Goal: Register for event/course

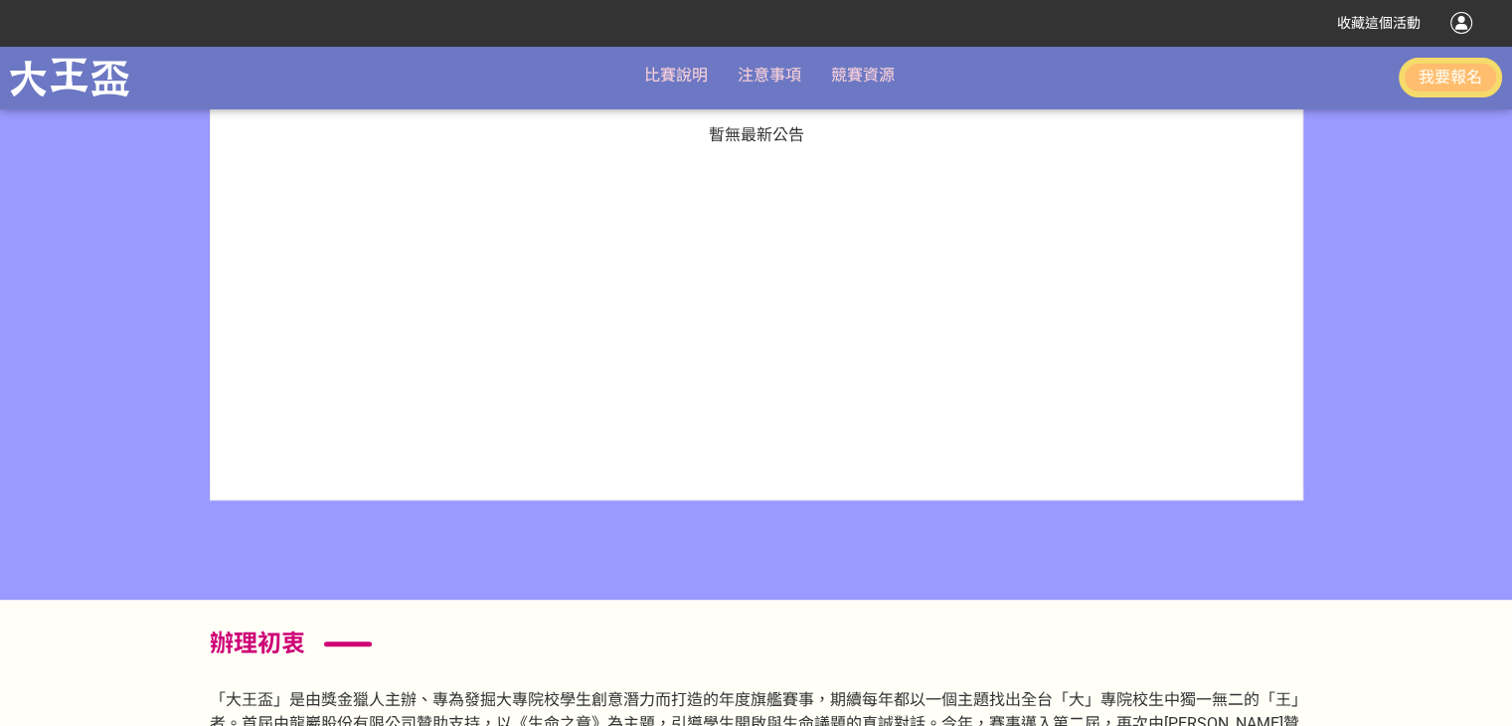
scroll to position [1203, 0]
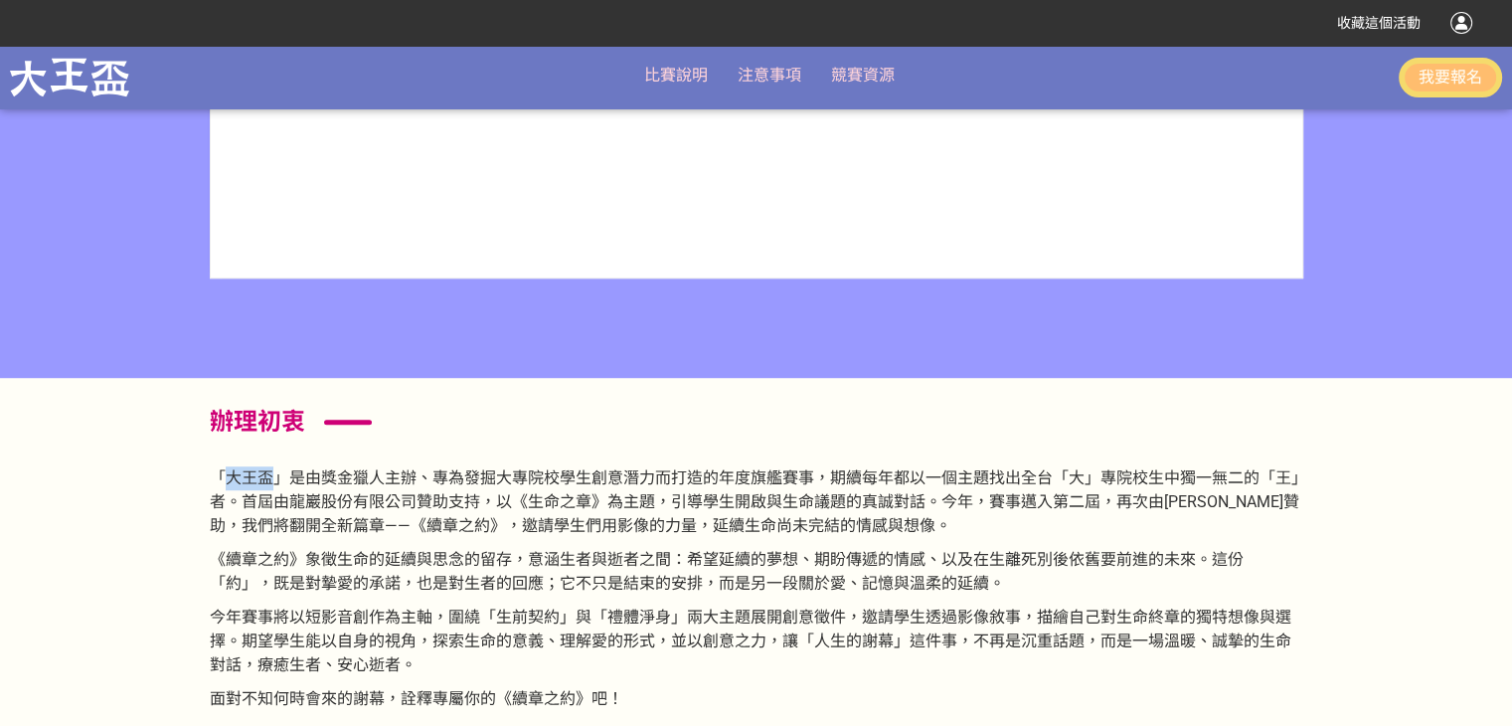
drag, startPoint x: 225, startPoint y: 480, endPoint x: 266, endPoint y: 468, distance: 43.4
click at [266, 468] on p "「大王盃」是由獎金獵人主辦、專為發掘大專院校學生創意潛力而打造的年度旗艦賽事，期續每年都以一個主題找出全台「大」專院校生中獨一無二的「王」者。首屆由龍巖股份有…" at bounding box center [756, 502] width 1093 height 72
copy p "大王盃"
drag, startPoint x: 369, startPoint y: 527, endPoint x: 453, endPoint y: 521, distance: 84.7
click at [453, 521] on p "「大王盃」是由獎金獵人主辦、專為發掘大專院校學生創意潛力而打造的年度旗艦賽事，期續每年都以一個主題找出全台「大」專院校生中獨一無二的「王」者。首屆由龍巖股份有…" at bounding box center [756, 502] width 1093 height 72
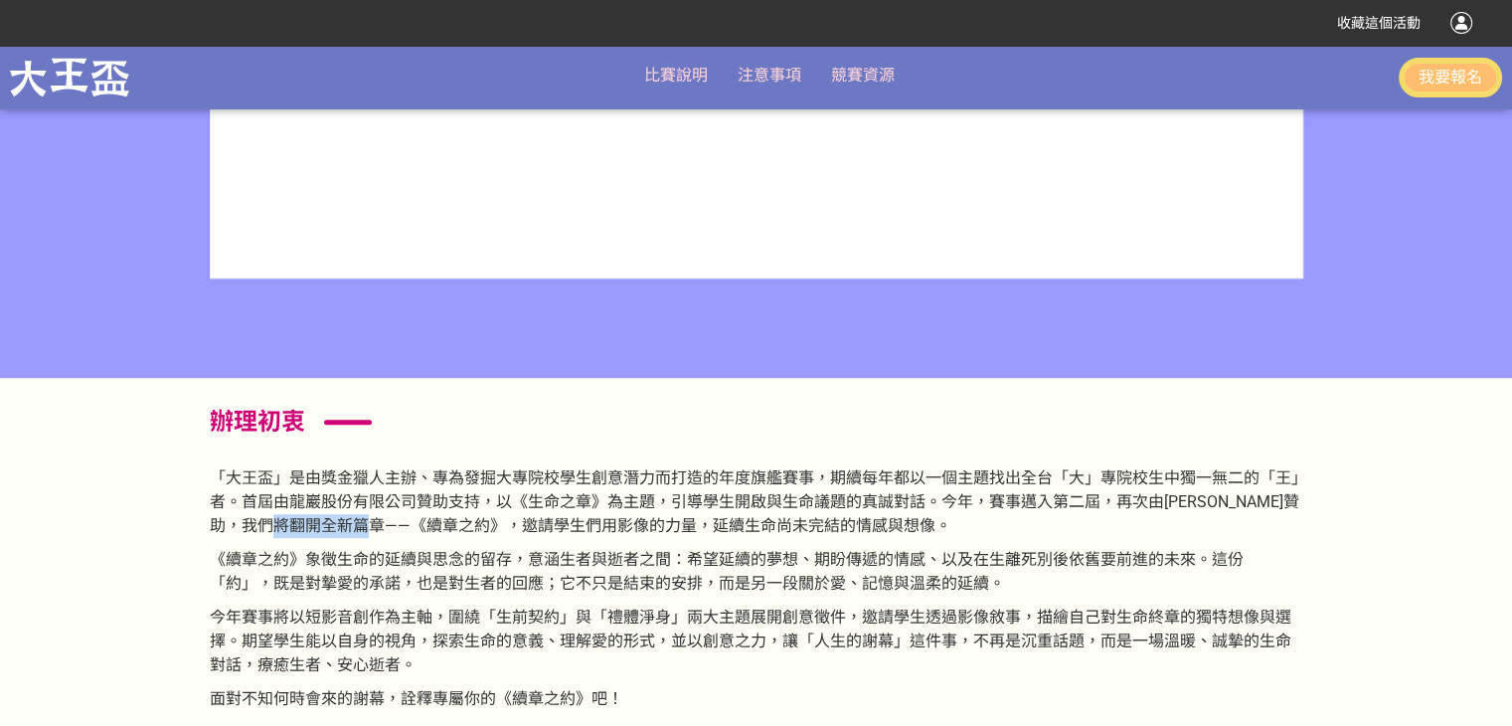
copy p "《續章之約》"
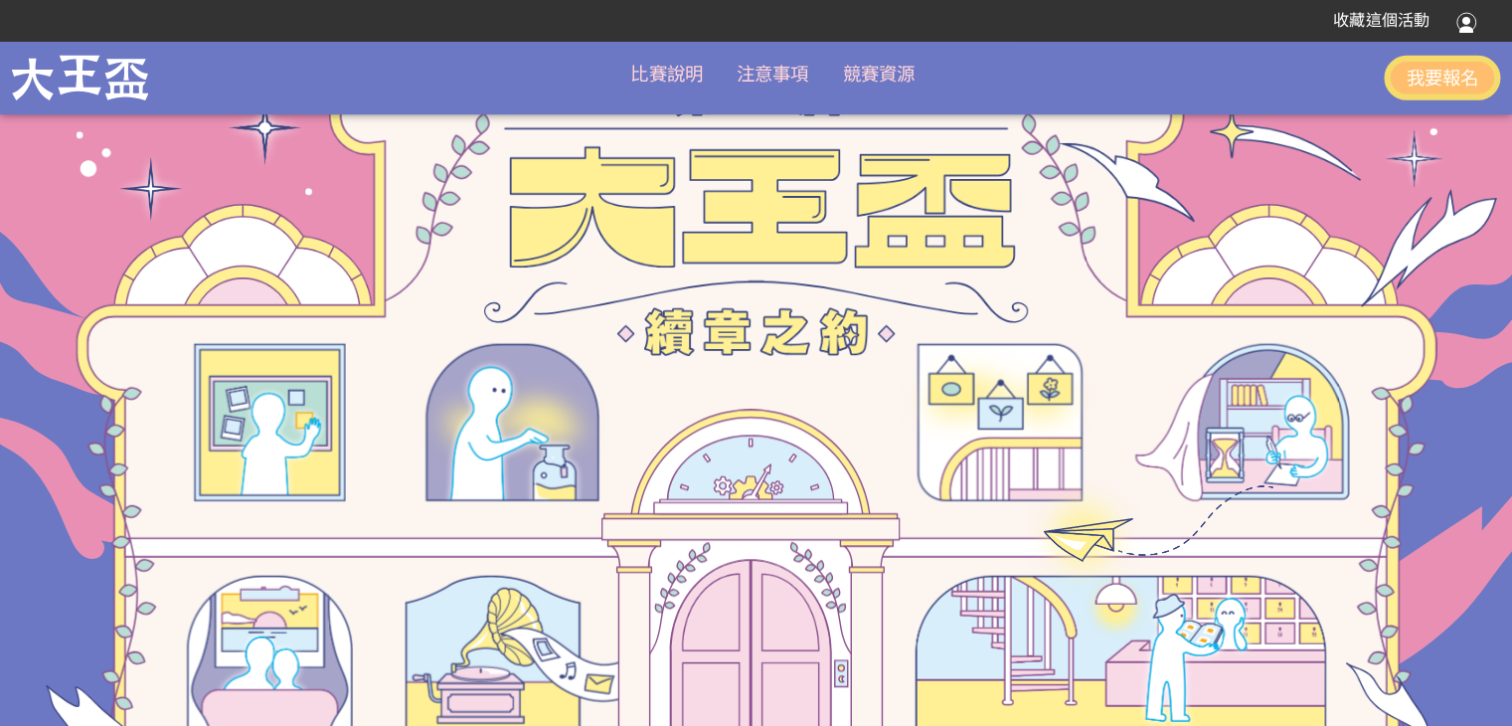
scroll to position [140, 0]
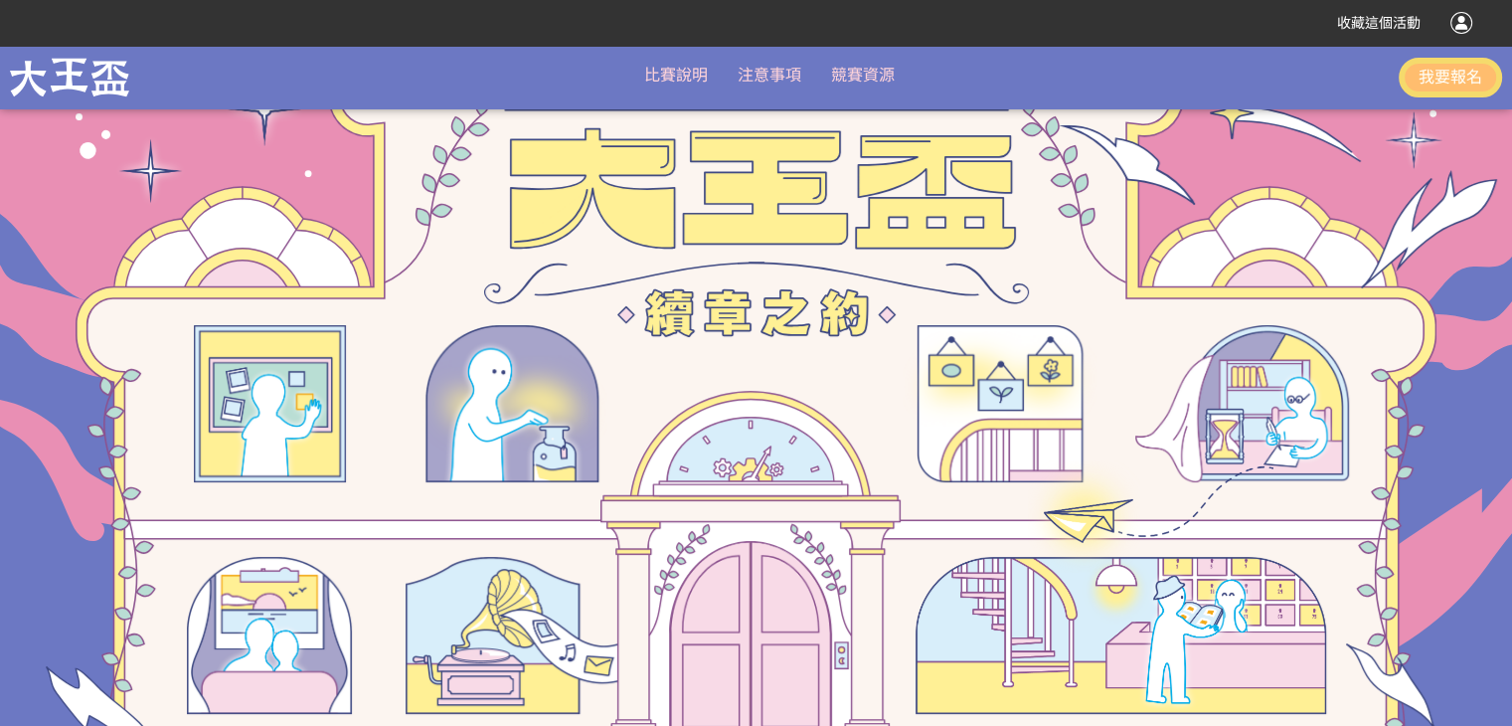
drag, startPoint x: 2213, startPoint y: 1, endPoint x: 412, endPoint y: 75, distance: 1802.5
click at [412, 75] on div "比賽說明 最新公告 辦理初衷 參賽資格 競賽主題 活動流程 評分項目 獎項說明 文件下載 注意事項 競賽資源 我要報名 得獎公布" at bounding box center [756, 78] width 1512 height 54
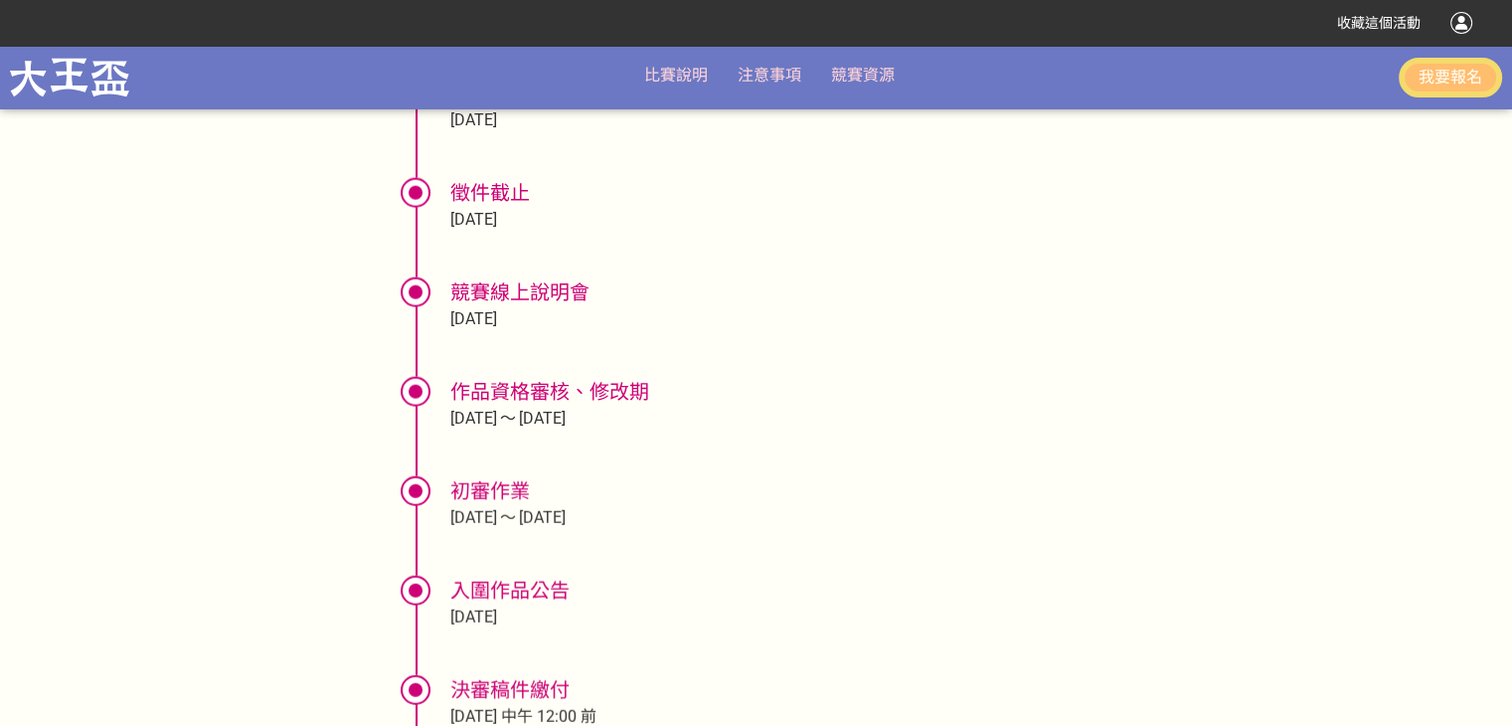
scroll to position [4827, 0]
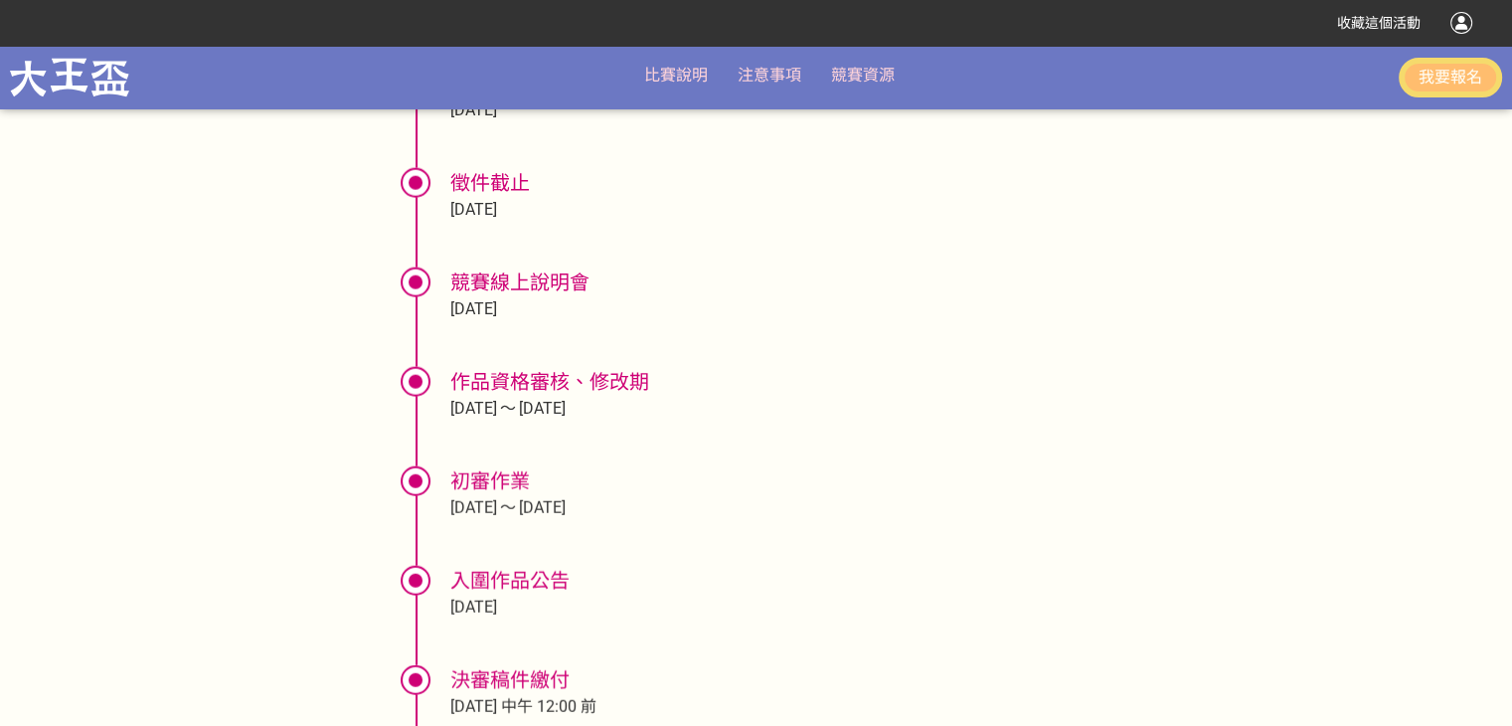
drag, startPoint x: 456, startPoint y: 179, endPoint x: 632, endPoint y: 606, distance: 462.2
click at [632, 606] on ul "徵件啟動 [DATE] 徵件截止 [DATE] 競賽線上說明會 [DATE] 作品資格審核、修改期 [DATE] [DATE] 初審作業 [DATE] [DA…" at bounding box center [756, 536] width 750 height 935
copy ul "徵件截止 [DATE] 競賽線上說明會 [DATE] 作品資格審核、修改期 [DATE] [DATE] 初審作業 [DATE] [DATE] 入圍作品公告 […"
click at [304, 468] on div "徵件啟動 [DATE] 徵件截止 [DATE] 競賽線上說明會 [DATE] 作品資格審核、修改期 [DATE] [DATE] 初審作業 [DATE] [DA…" at bounding box center [756, 541] width 1093 height 945
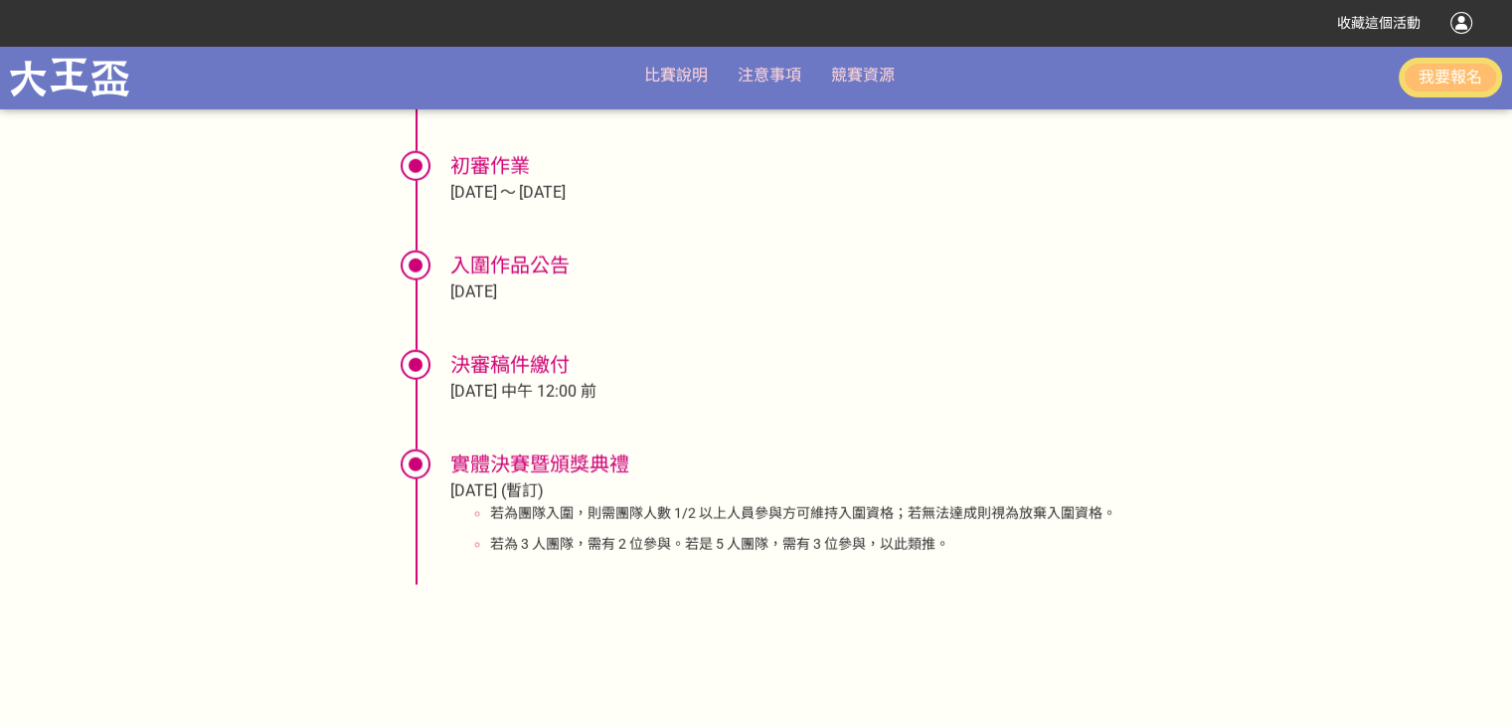
scroll to position [5160, 0]
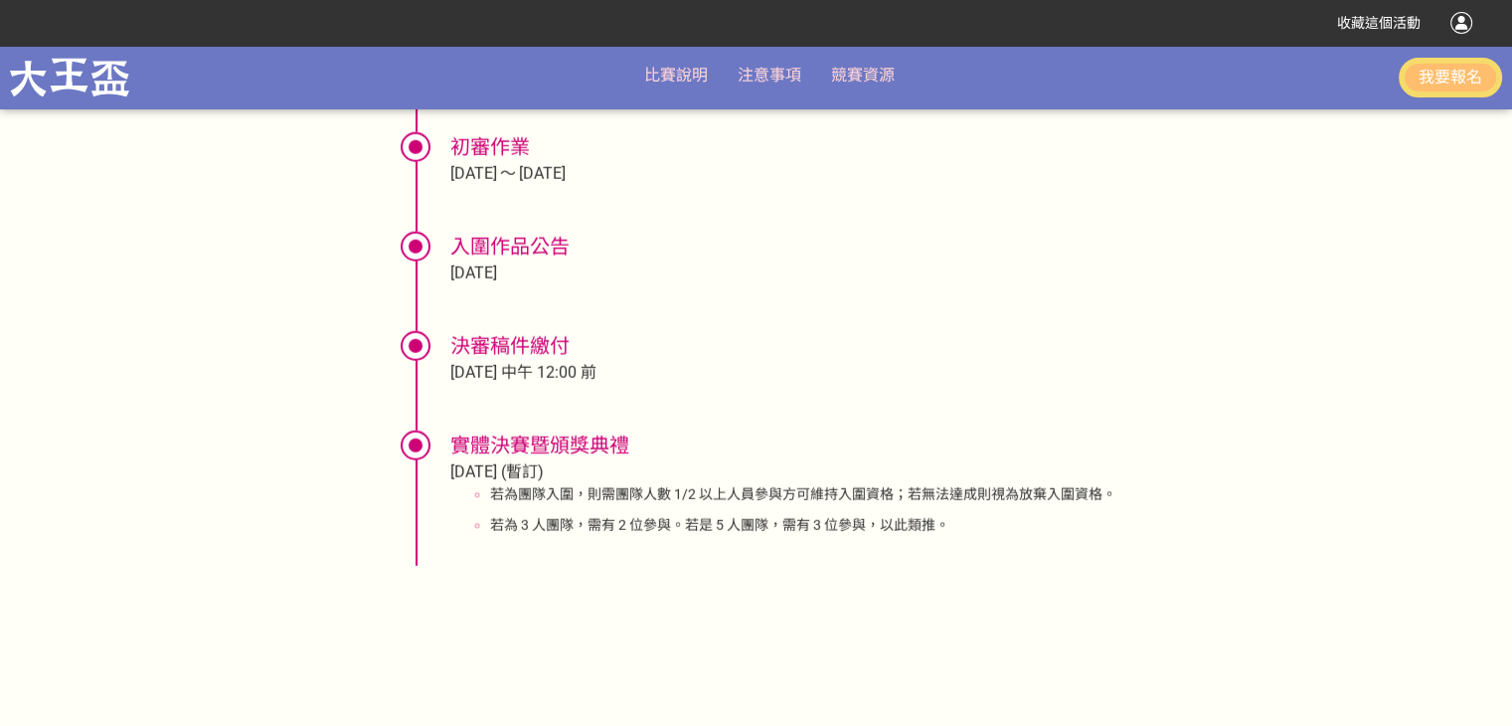
drag, startPoint x: 452, startPoint y: 341, endPoint x: 593, endPoint y: 463, distance: 186.7
click at [593, 463] on ul "徵件啟動 [DATE] 徵件截止 [DATE] 競賽線上說明會 [DATE] 作品資格審核、修改期 [DATE] [DATE] 初審作業 [DATE] [DA…" at bounding box center [756, 202] width 750 height 935
copy ul "決審稿件繳付 [DATE] 中午 12:00 前 實體決賽暨頒獎典禮 [DATE] (暫訂)"
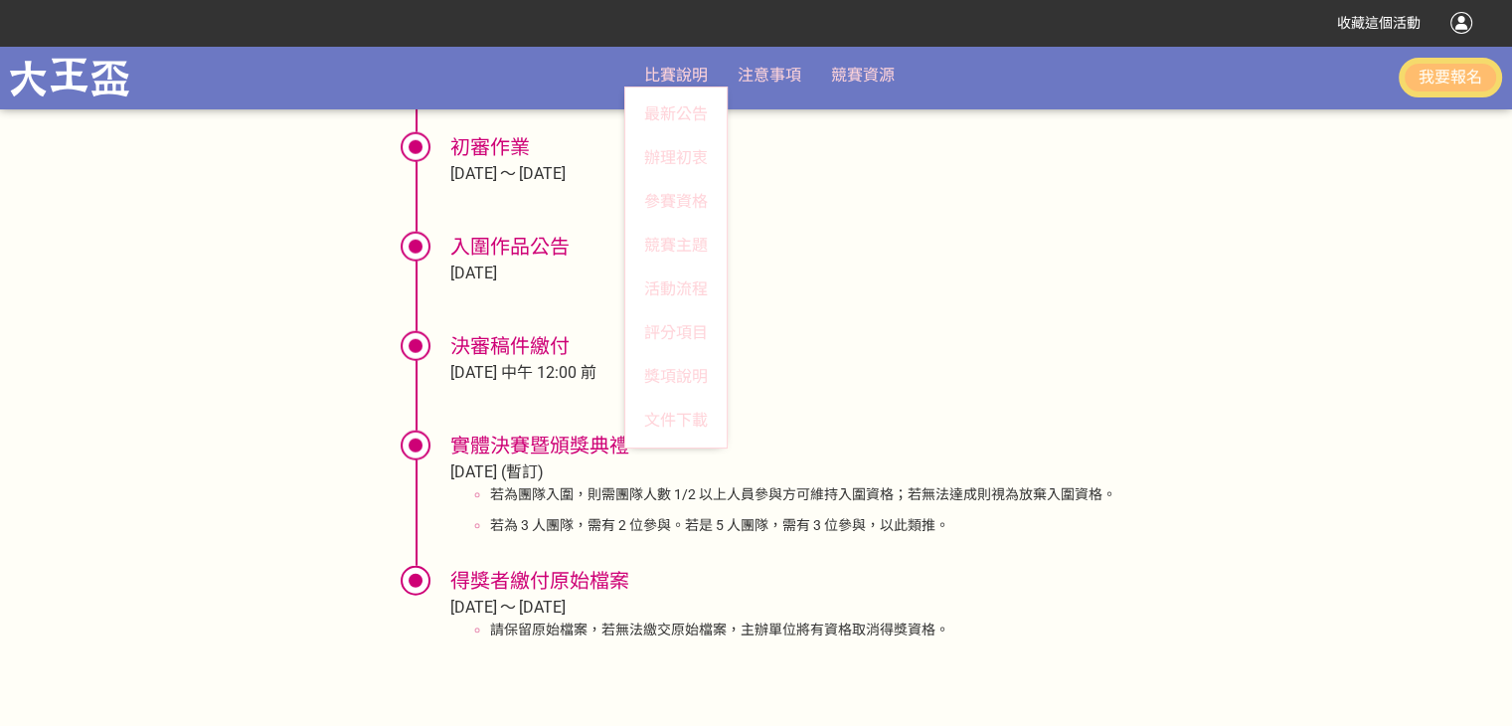
click at [670, 68] on span "比賽說明" at bounding box center [676, 75] width 64 height 19
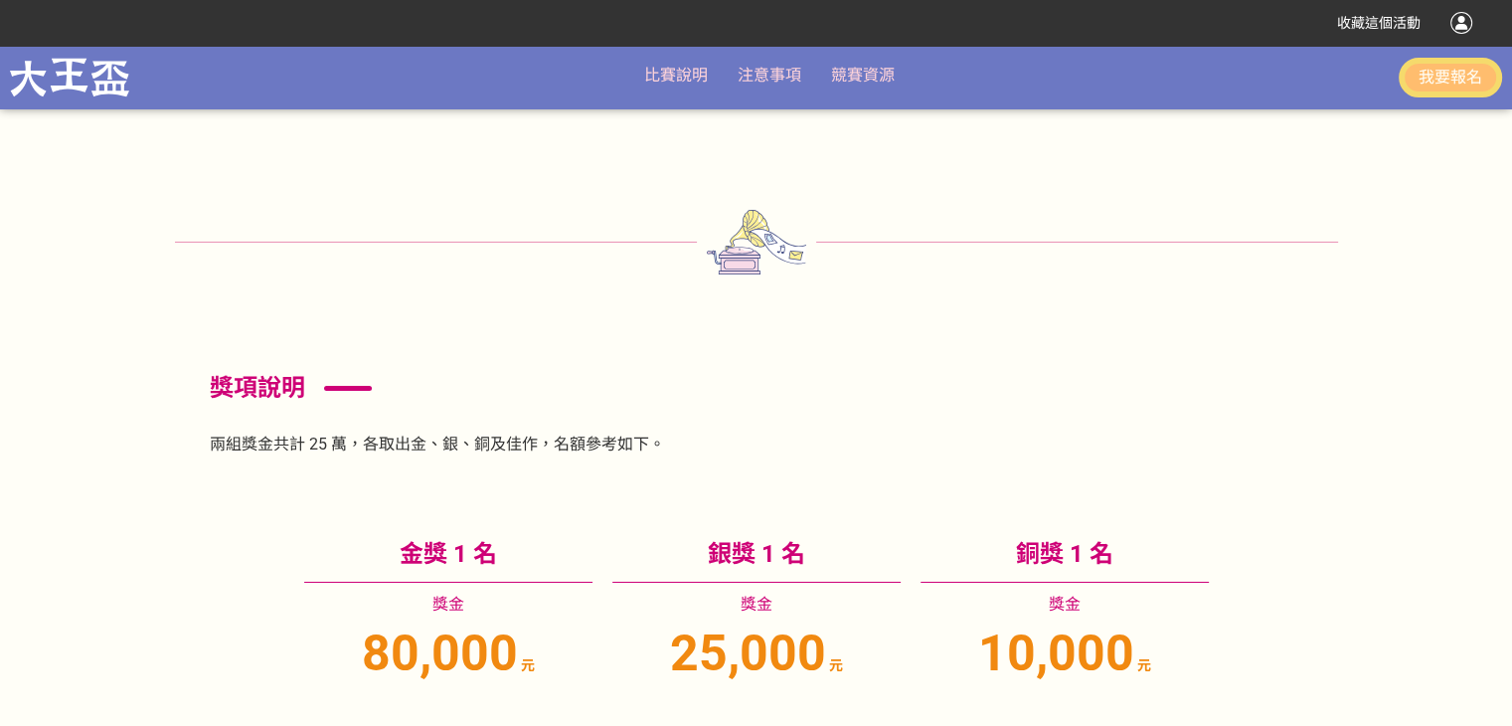
scroll to position [6954, 0]
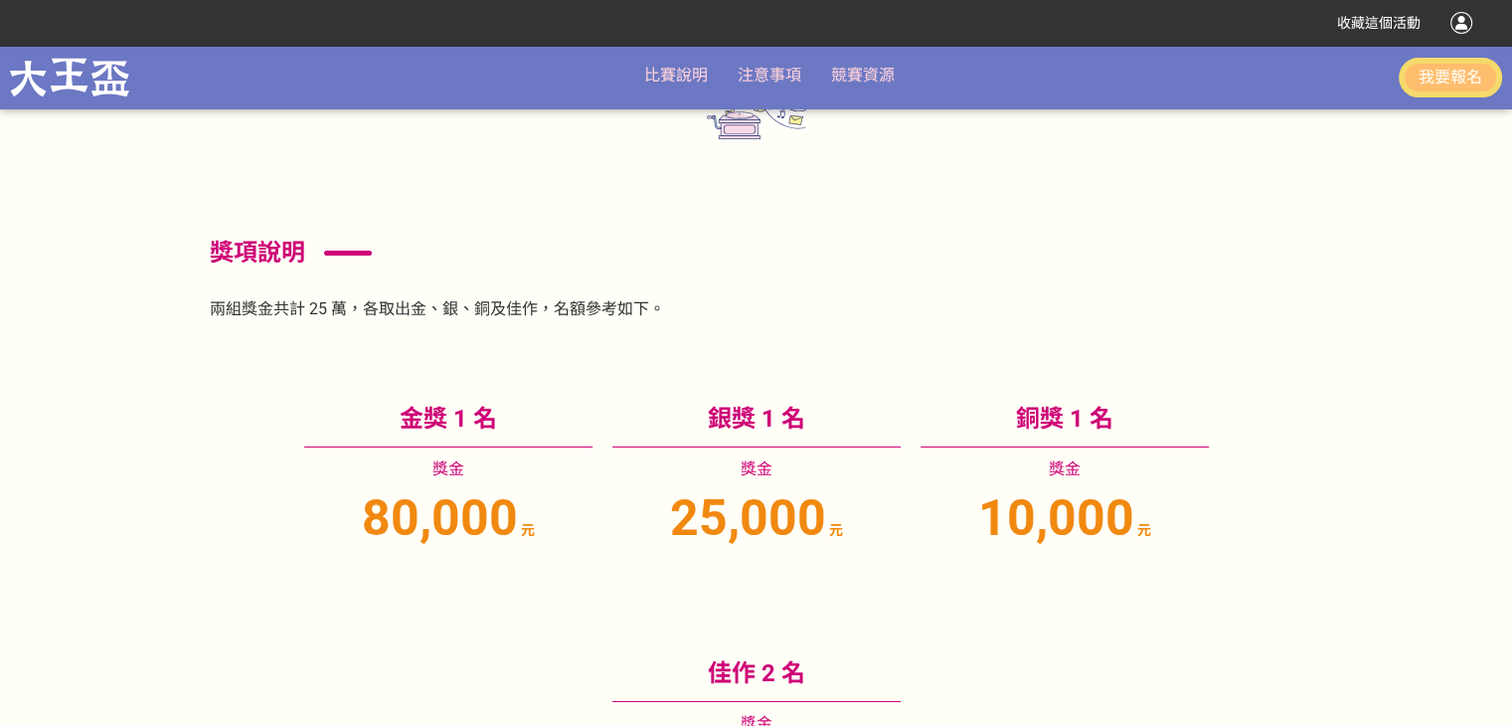
click at [1471, 80] on button "我要報名" at bounding box center [1449, 78] width 103 height 40
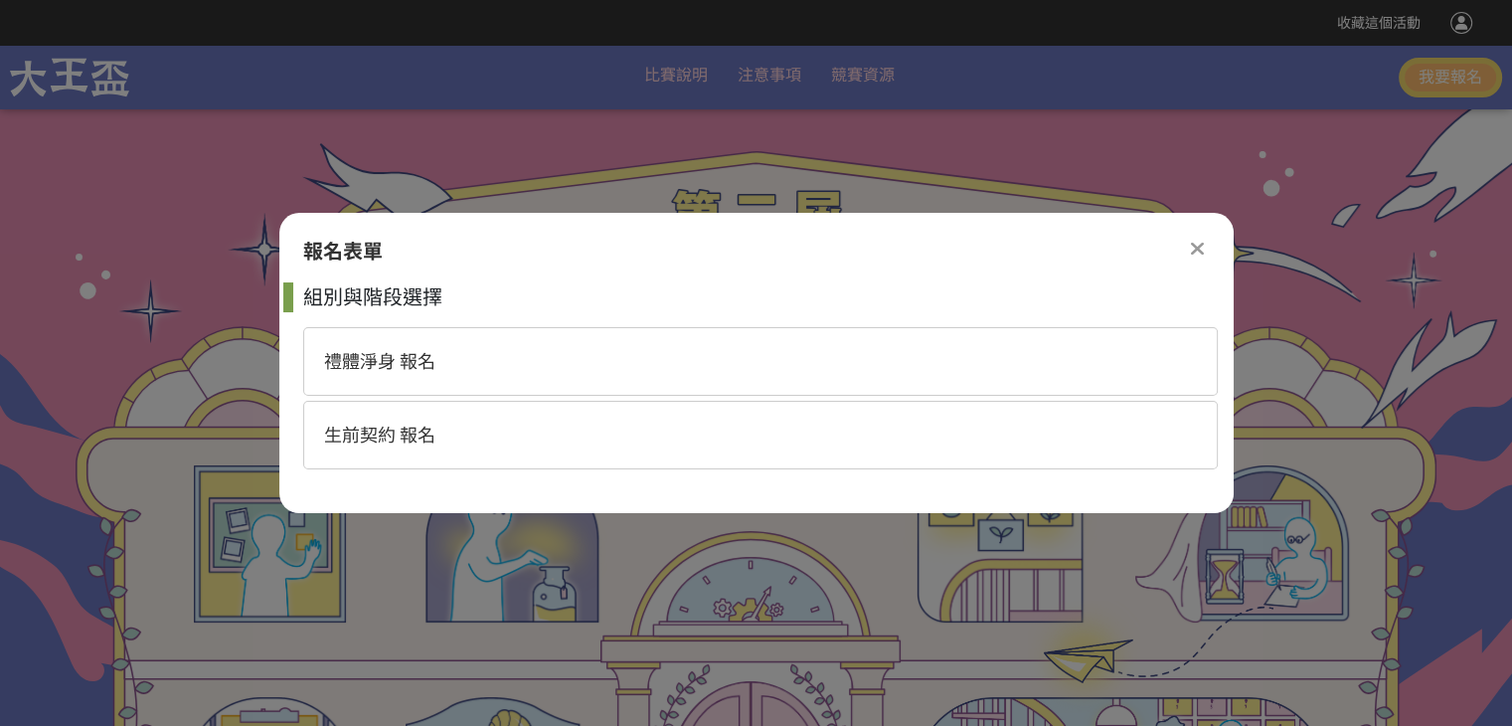
scroll to position [0, 0]
click at [414, 446] on div "生前契約 報名" at bounding box center [760, 435] width 914 height 69
select select "185365:185622"
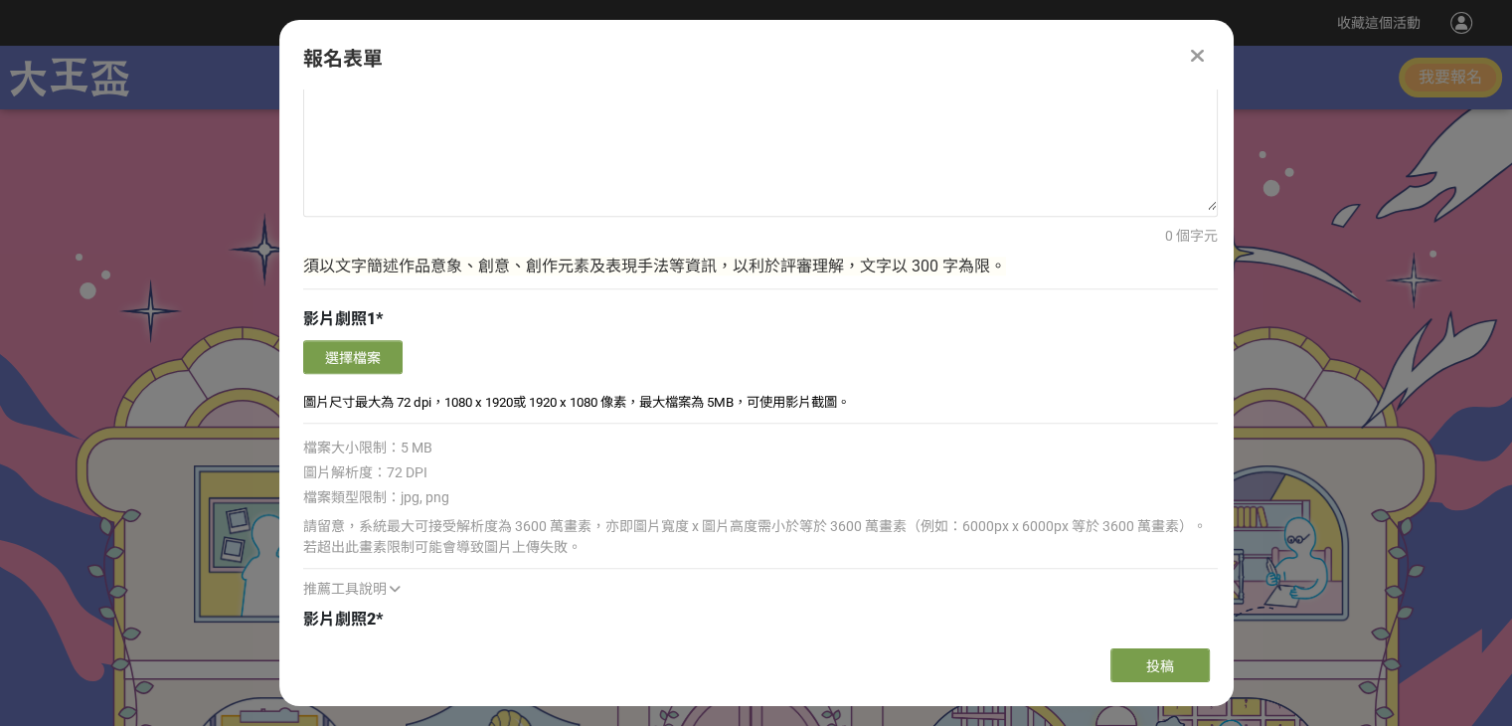
scroll to position [2104, 0]
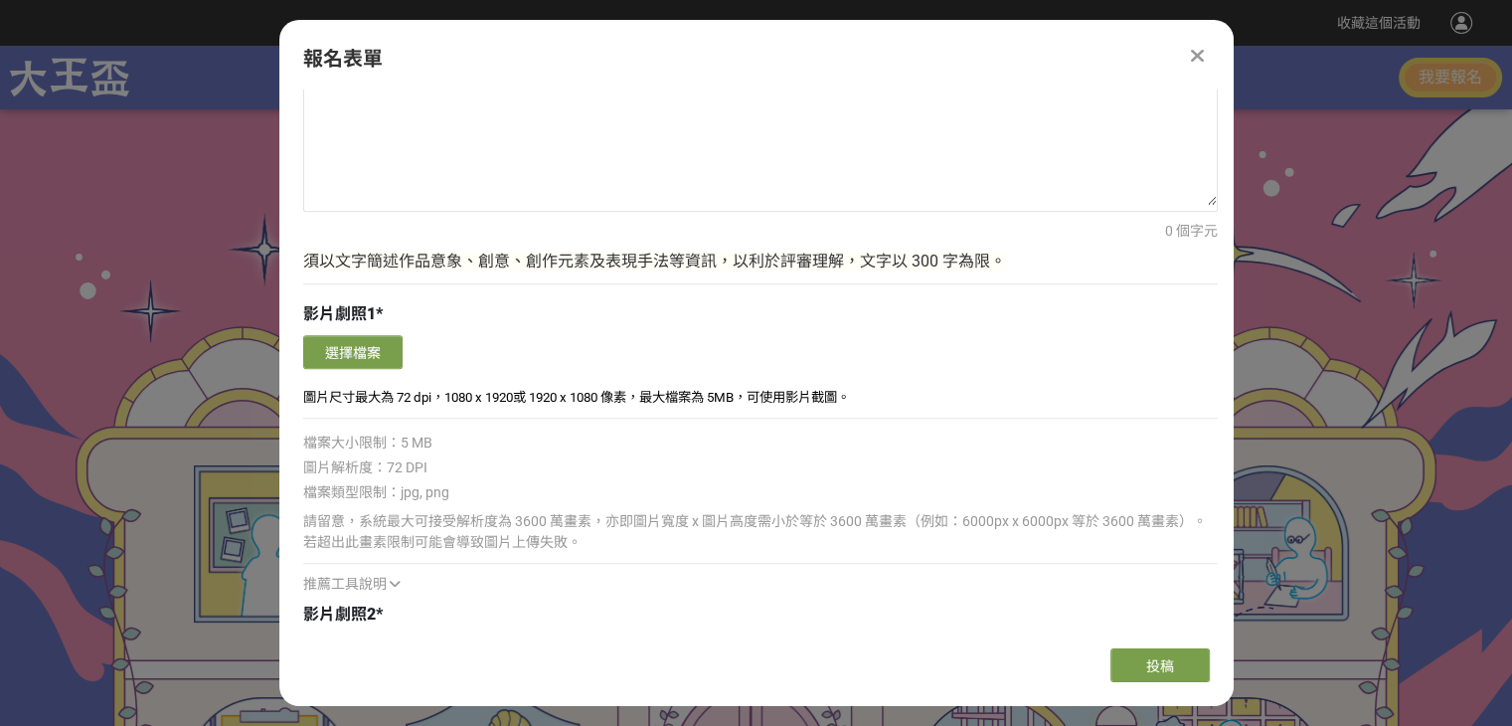
click at [1202, 55] on icon at bounding box center [1197, 56] width 13 height 20
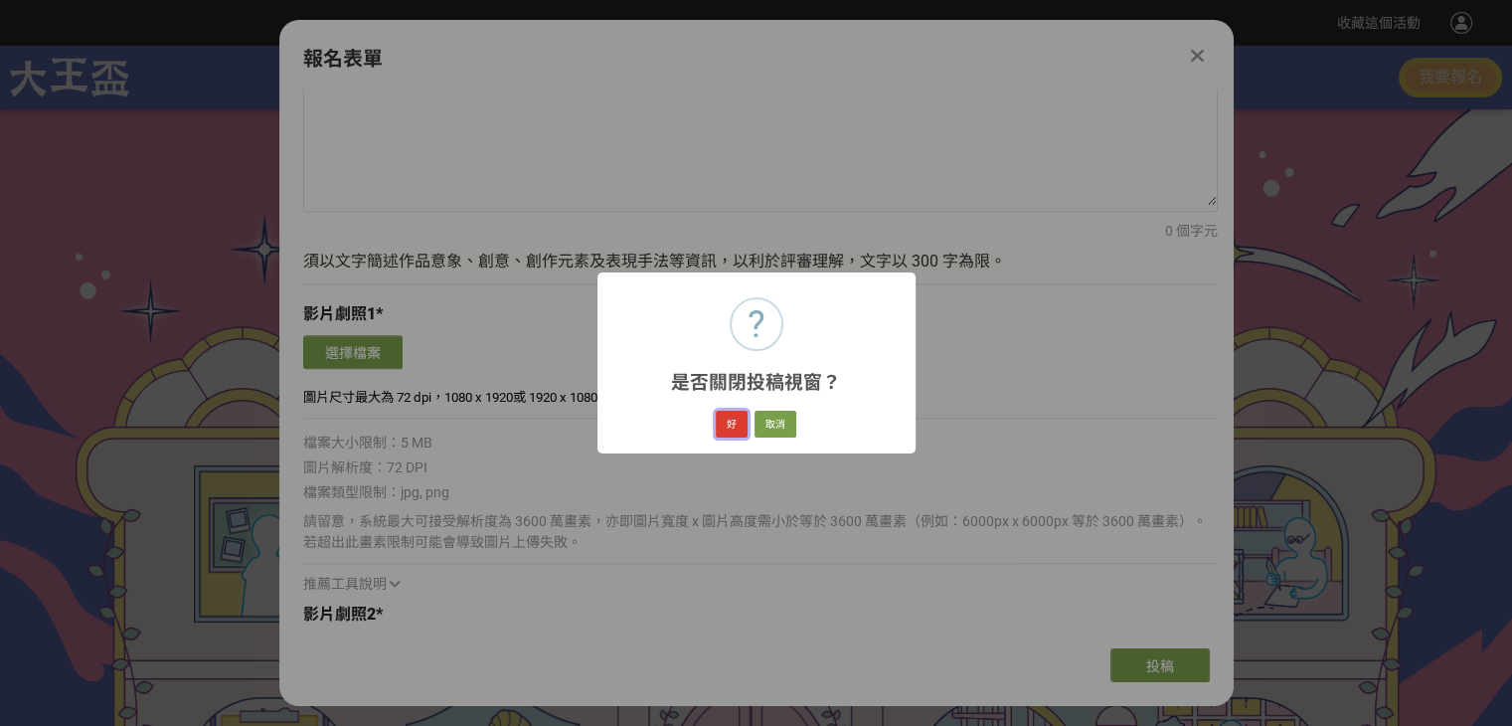
click at [733, 422] on button "好" at bounding box center [732, 424] width 32 height 28
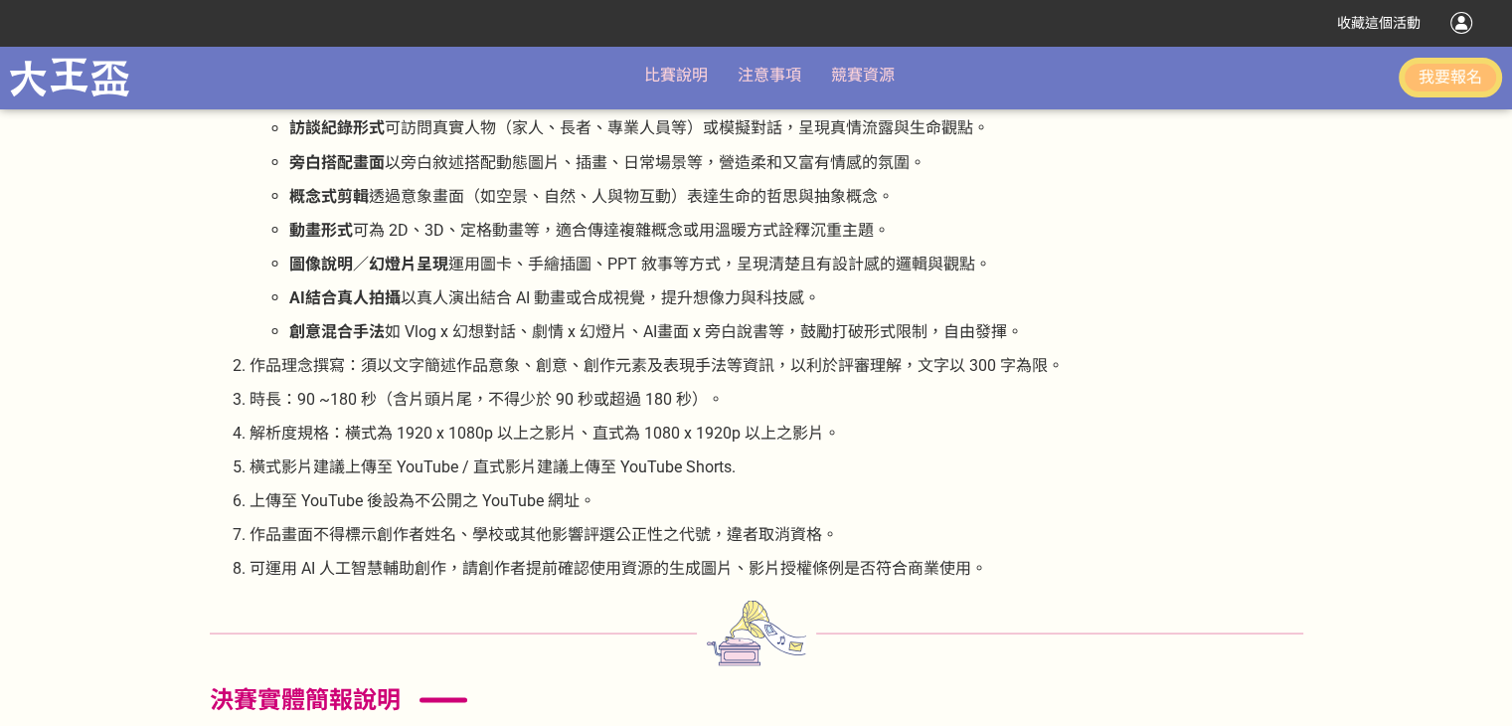
scroll to position [3557, 0]
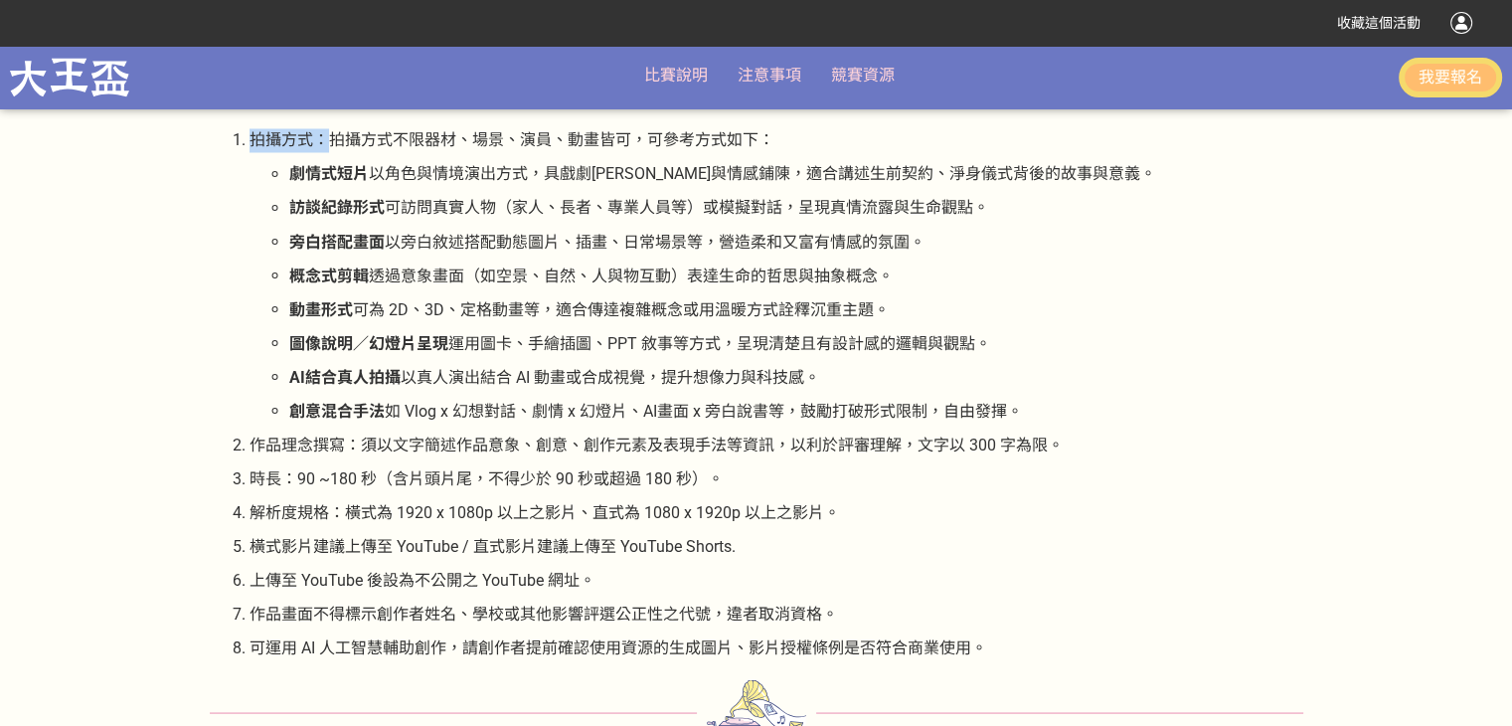
drag, startPoint x: 231, startPoint y: 136, endPoint x: 326, endPoint y: 135, distance: 95.4
click at [326, 135] on li "拍攝方式：拍攝方式不限器材、場景、演員、動畫皆可，可參考方式如下： 劇情式短片 以角色與情境演出方式，具戲劇[PERSON_NAME]與情感鋪陳，適合講述生前…" at bounding box center [776, 275] width 1054 height 294
drag, startPoint x: 232, startPoint y: 138, endPoint x: 334, endPoint y: 140, distance: 102.4
click at [334, 140] on li "拍攝方式：拍攝方式不限器材、場景、演員、動畫皆可，可參考方式如下： 劇情式短片 以角色與情境演出方式，具戲劇[PERSON_NAME]與情感鋪陳，適合講述生前…" at bounding box center [776, 275] width 1054 height 294
copy p "拍攝方式："
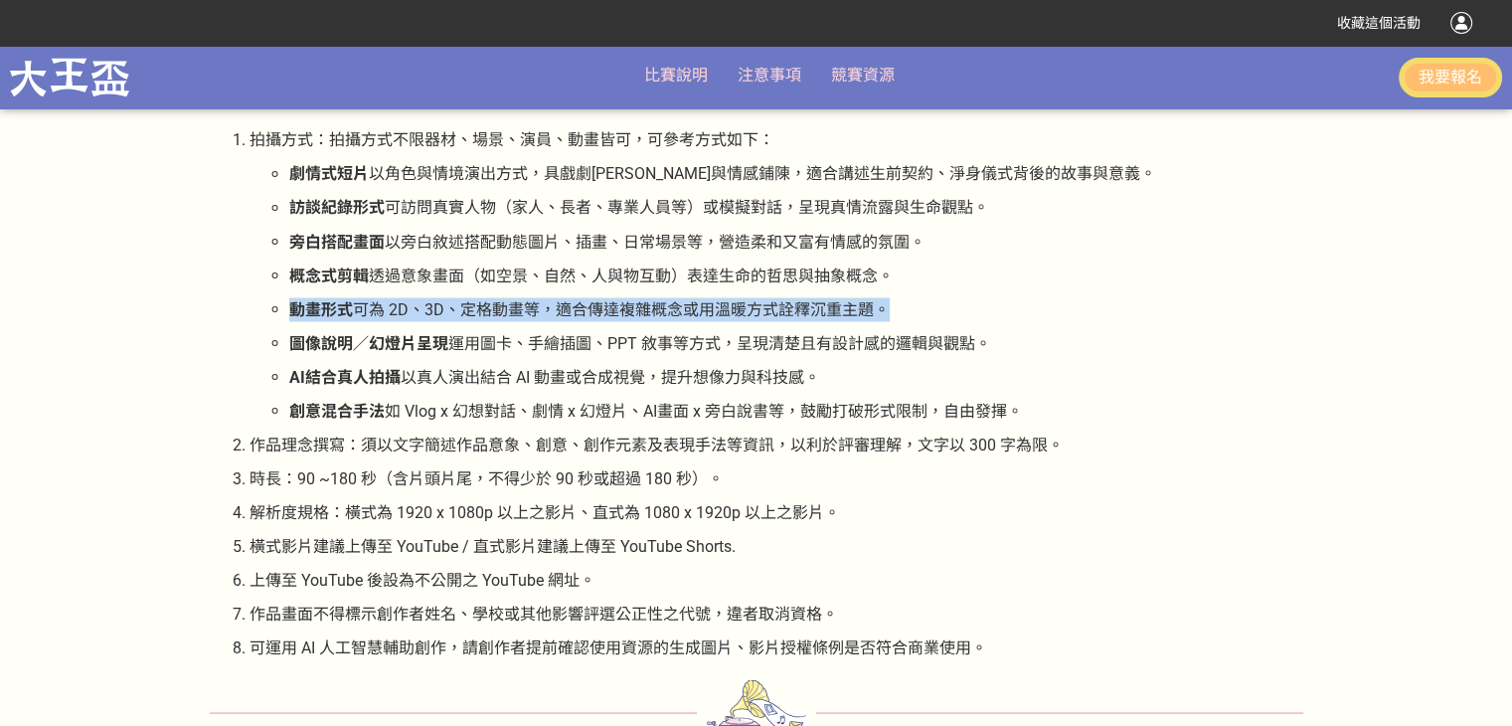
drag, startPoint x: 288, startPoint y: 303, endPoint x: 892, endPoint y: 312, distance: 603.4
click at [892, 312] on p "動畫形式 可為 2D、3D、定格動畫等，適合傳達複雜概念或用溫暖方式詮釋沉重主題。" at bounding box center [796, 309] width 1014 height 24
copy p "動畫形式 可為 2D、3D、定格動畫等，適合傳達複雜概念或用溫暖方式詮釋沉重主題。"
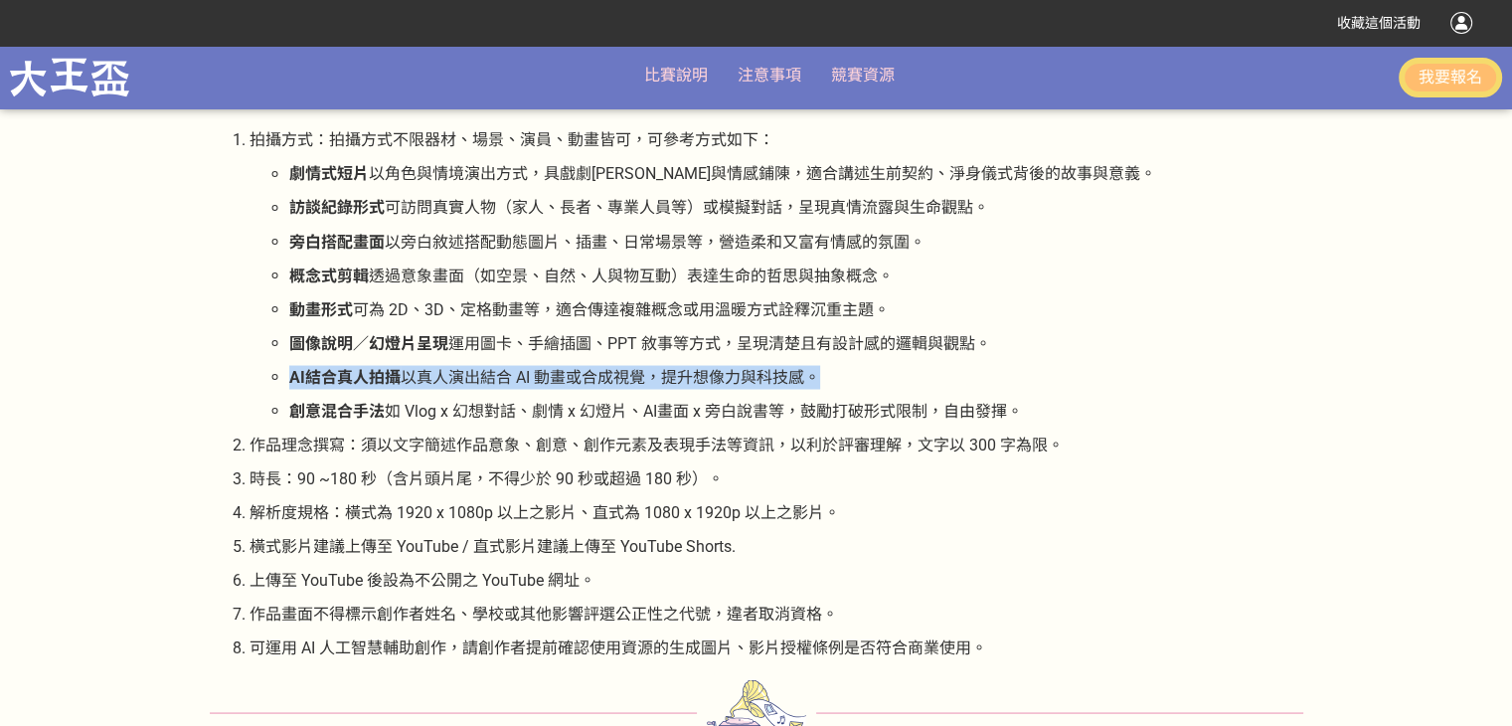
drag, startPoint x: 286, startPoint y: 378, endPoint x: 820, endPoint y: 377, distance: 533.7
click at [820, 377] on ul "劇情式短片 以角色與情境演出方式，具戲劇[PERSON_NAME]與情感鋪陳，適合講述生前契約、淨身儀式背後的故事與意義。 訪談紀錄形式 可訪問真實人物（家人…" at bounding box center [776, 292] width 1054 height 260
copy p "AI結合真人拍攝 以真人演出結合 AI 動畫或合成視覺，提升想像力與科技感。"
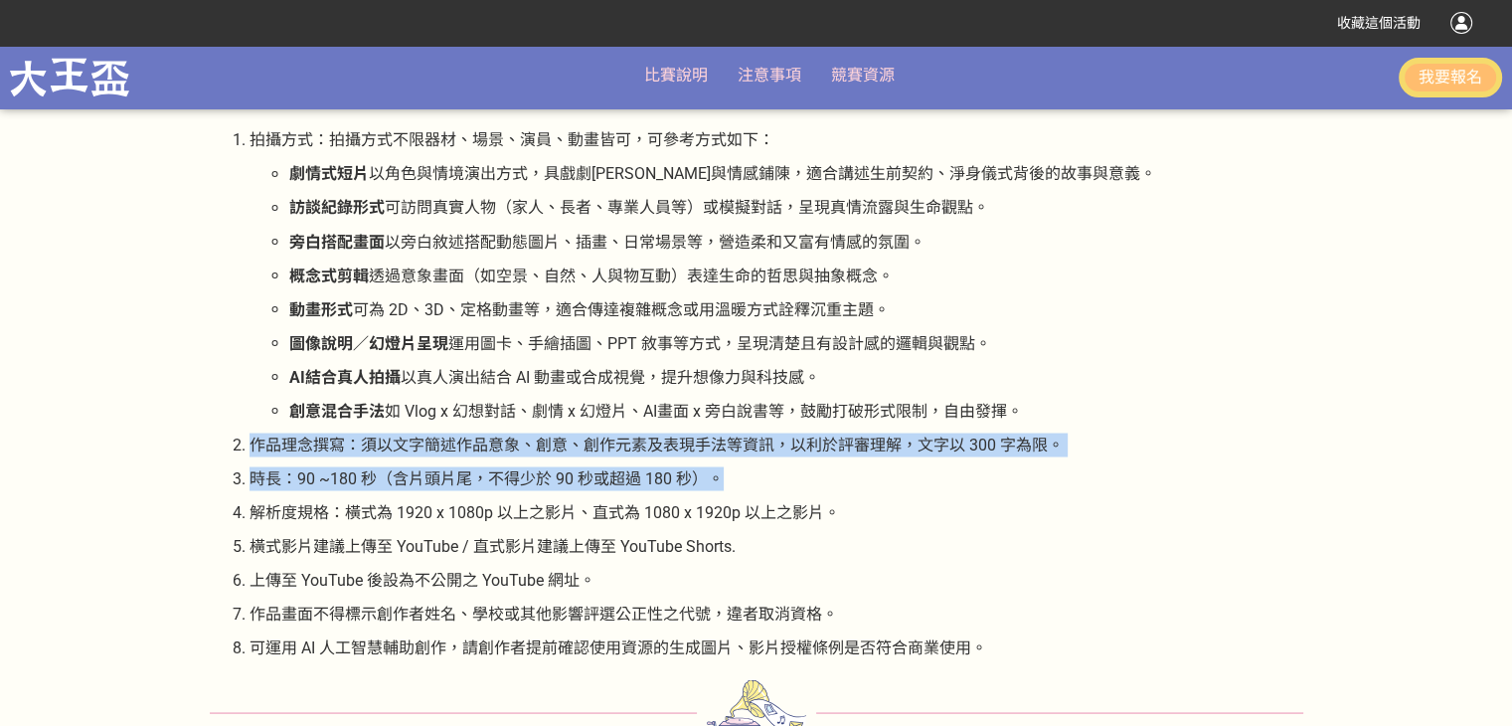
drag, startPoint x: 249, startPoint y: 444, endPoint x: 1059, endPoint y: 476, distance: 809.7
click at [1059, 476] on ol "拍攝方式：拍攝方式不限器材、場景、演員、動畫皆可，可參考方式如下： 劇情式短片 以角色與情境演出方式，具戲劇[PERSON_NAME]與情感鋪陳，適合講述生前…" at bounding box center [756, 393] width 1093 height 531
click at [320, 485] on p "時長：90 ~180 秒（含片頭片尾，不得少於 90 秒或超過 180 秒）。" at bounding box center [776, 478] width 1054 height 24
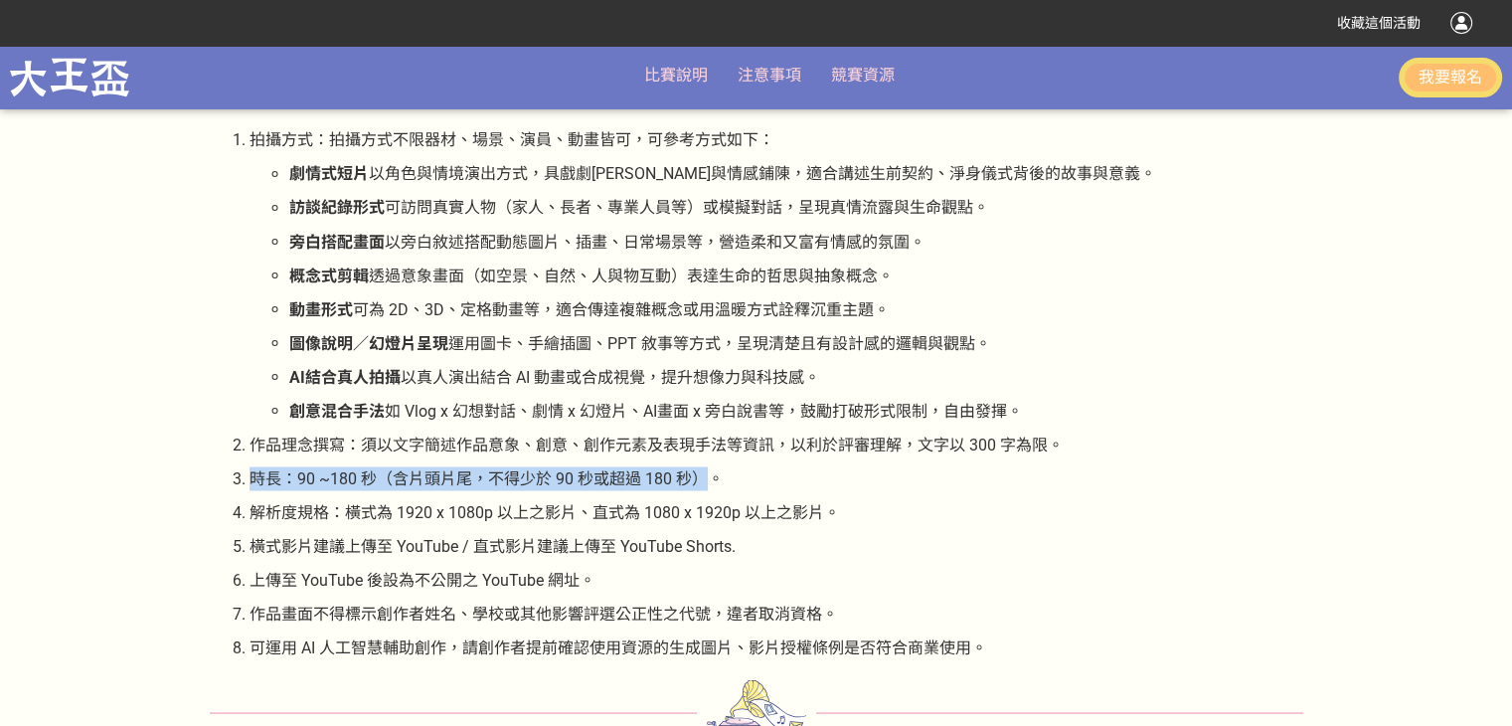
drag, startPoint x: 250, startPoint y: 479, endPoint x: 712, endPoint y: 482, distance: 461.2
click at [712, 482] on p "時長：90 ~180 秒（含片頭片尾，不得少於 90 秒或超過 180 秒）。" at bounding box center [776, 478] width 1054 height 24
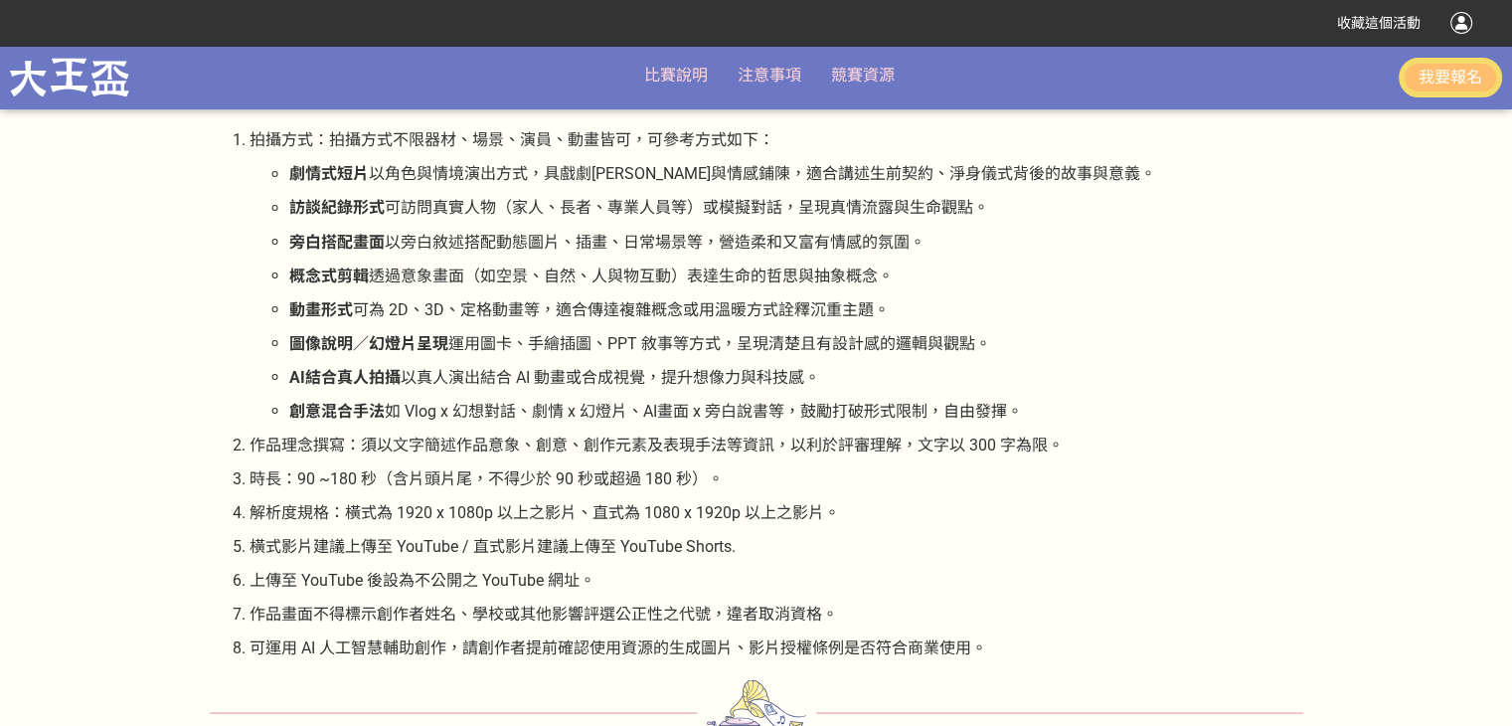
click at [721, 477] on p "時長：90 ~180 秒（含片頭片尾，不得少於 90 秒或超過 180 秒）。" at bounding box center [776, 478] width 1054 height 24
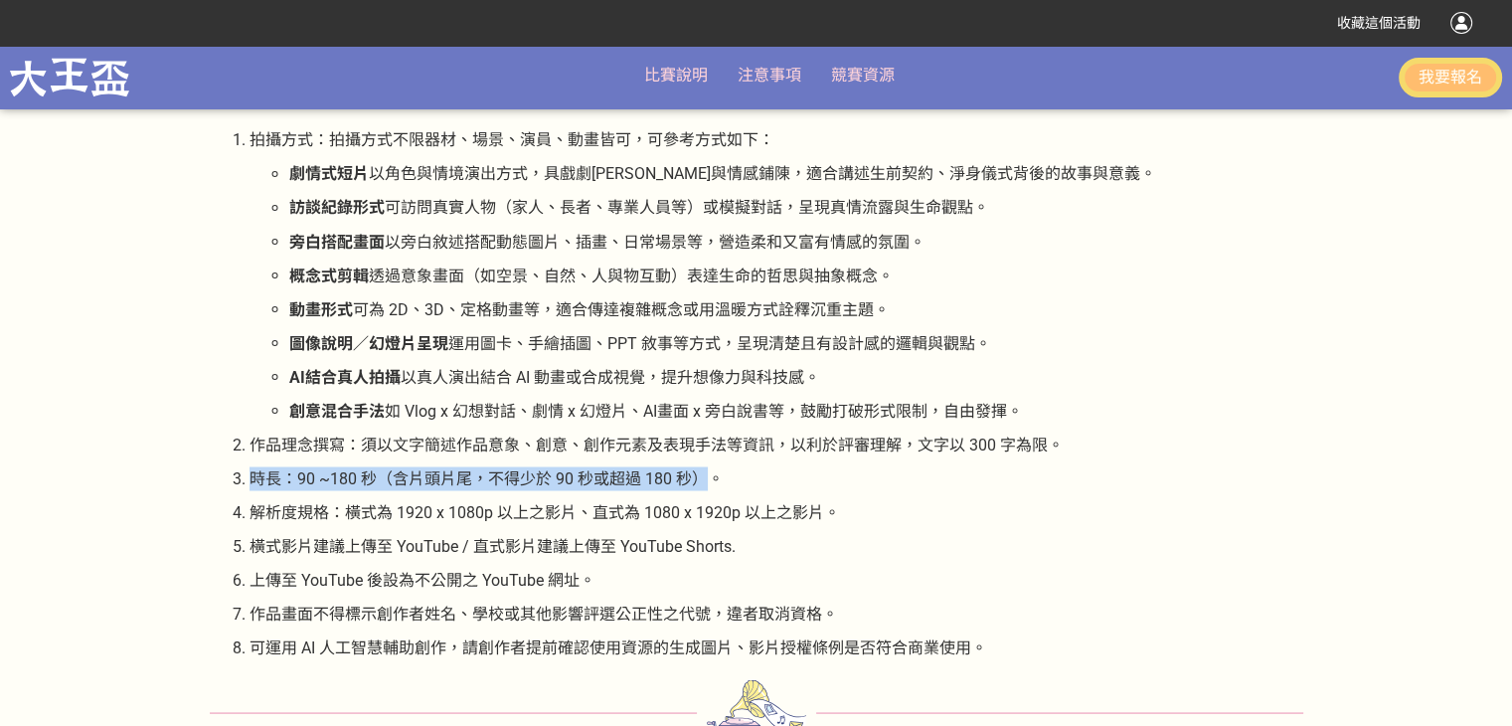
drag, startPoint x: 250, startPoint y: 477, endPoint x: 700, endPoint y: 478, distance: 449.3
click at [700, 478] on p "時長：90 ~180 秒（含片頭片尾，不得少於 90 秒或超過 180 秒）。" at bounding box center [776, 478] width 1054 height 24
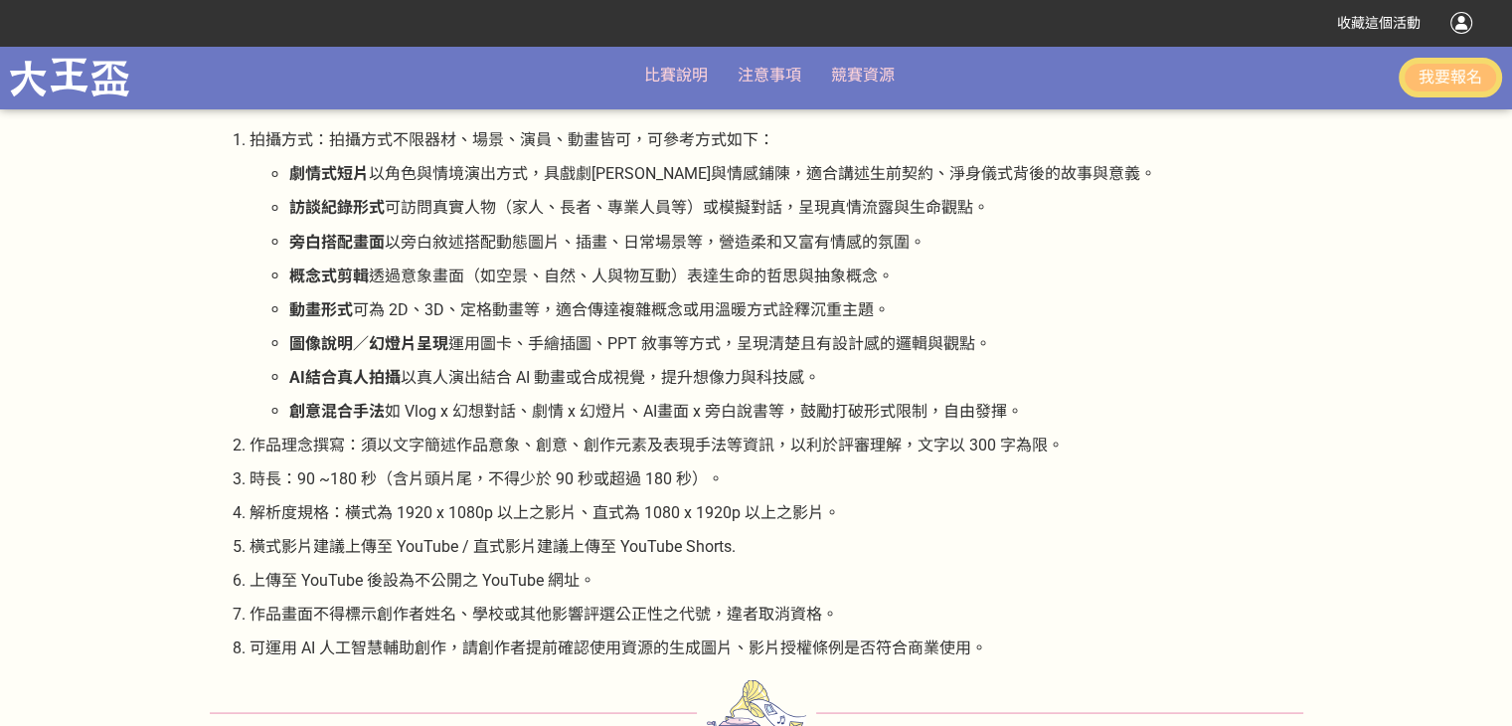
click at [730, 475] on p "時長：90 ~180 秒（含片頭片尾，不得少於 90 秒或超過 180 秒）。" at bounding box center [776, 478] width 1054 height 24
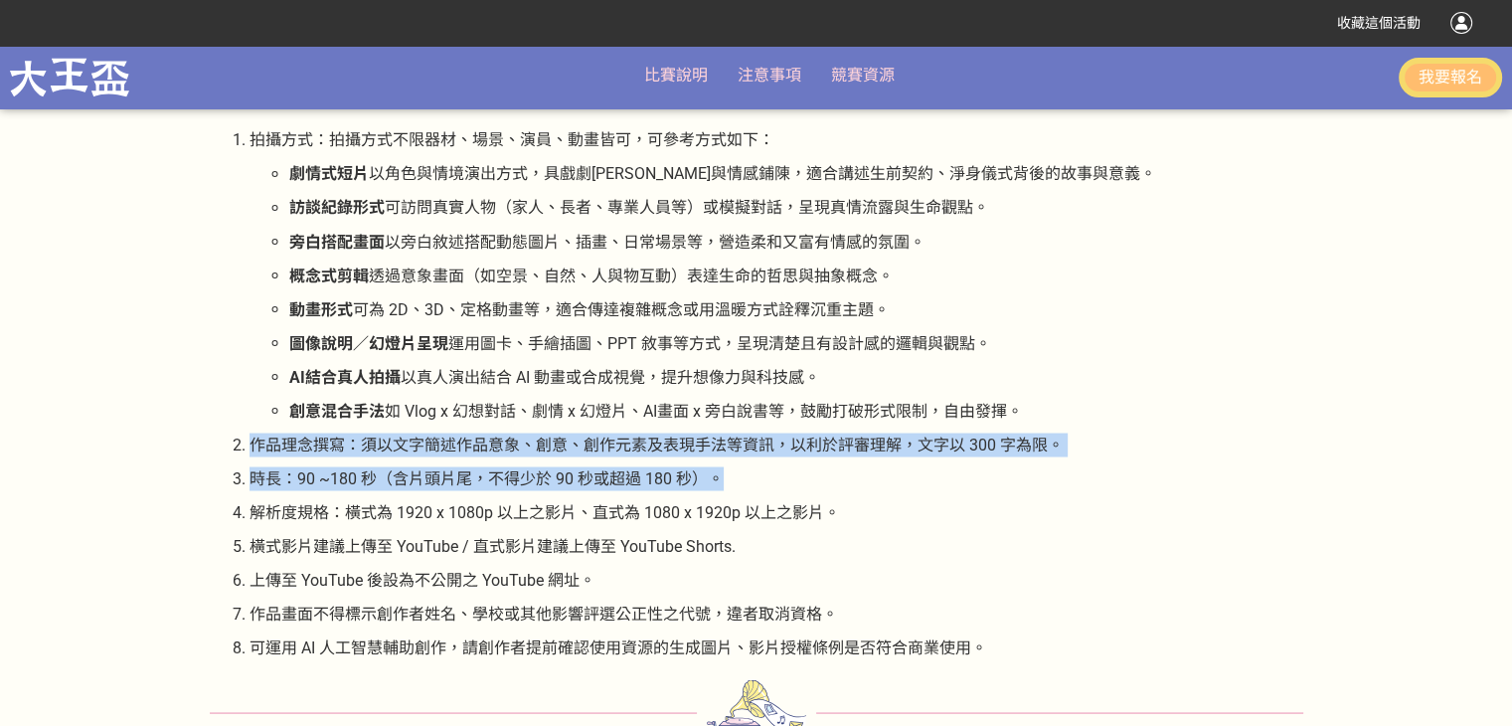
drag, startPoint x: 727, startPoint y: 477, endPoint x: 246, endPoint y: 448, distance: 480.9
click at [246, 448] on ol "拍攝方式：拍攝方式不限器材、場景、演員、動畫皆可，可參考方式如下： 劇情式短片 以角色與情境演出方式，具戲劇[PERSON_NAME]與情感鋪陳，適合講述生前…" at bounding box center [756, 393] width 1093 height 531
copy ol "作品理念撰寫：須以文字簡述作品意象、創意、創作元素及表現手法等資訊，以利於評審理解，文字以 300 字為限。 時長：90 ~180 秒（含片頭片尾，不得少於 …"
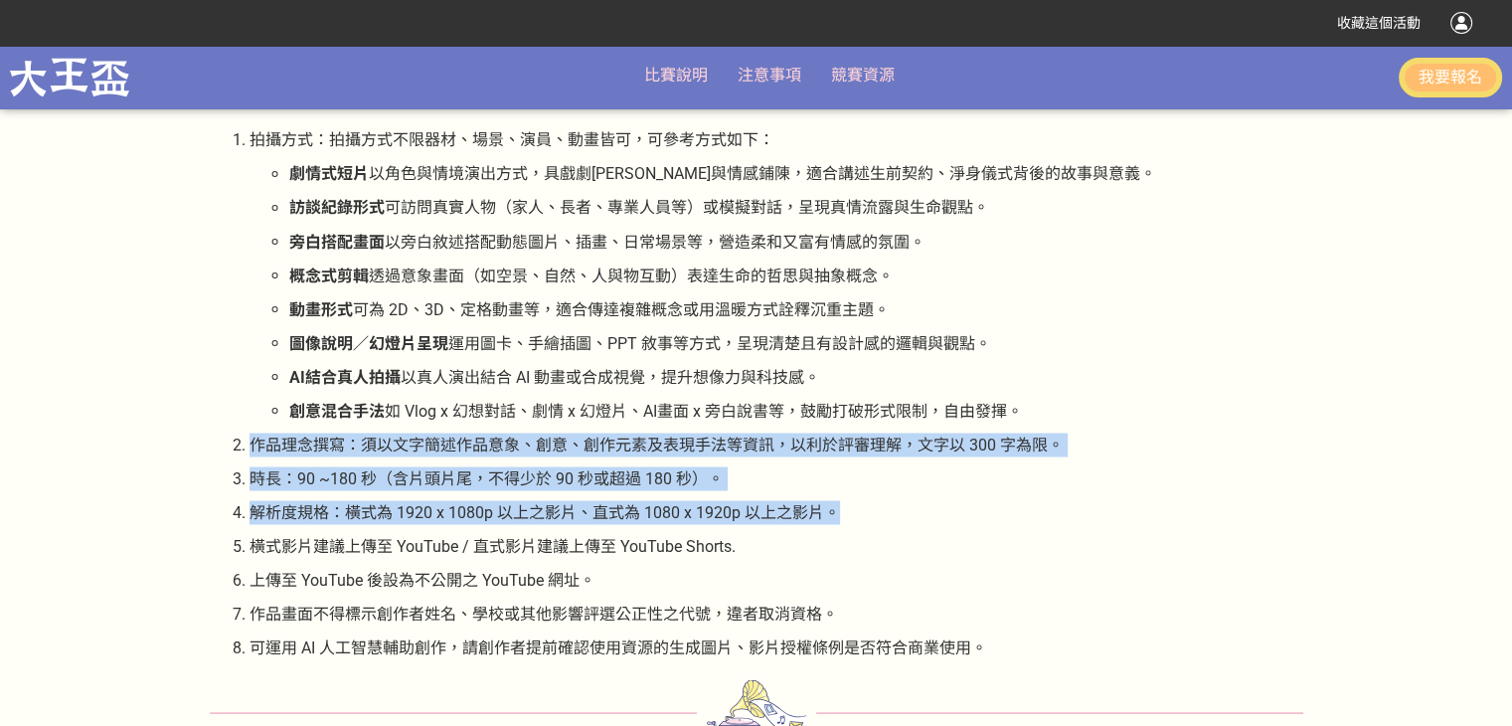
drag, startPoint x: 835, startPoint y: 510, endPoint x: 237, endPoint y: 444, distance: 601.9
click at [237, 444] on ol "拍攝方式：拍攝方式不限器材、場景、演員、動畫皆可，可參考方式如下： 劇情式短片 以角色與情境演出方式，具戲劇[PERSON_NAME]與情感鋪陳，適合講述生前…" at bounding box center [756, 393] width 1093 height 531
copy ol "作品理念撰寫：須以文字簡述作品意象、創意、創作元素及表現手法等資訊，以利於評審理解，文字以 300 字為限。 時長：90 ~180 秒（含片頭片尾，不得少於 …"
drag, startPoint x: 258, startPoint y: 442, endPoint x: 248, endPoint y: 451, distance: 13.4
click at [258, 442] on p "作品理念撰寫：須以文字簡述作品意象、創意、創作元素及表現手法等資訊，以利於評審理解，文字以 300 字為限。" at bounding box center [776, 444] width 1054 height 24
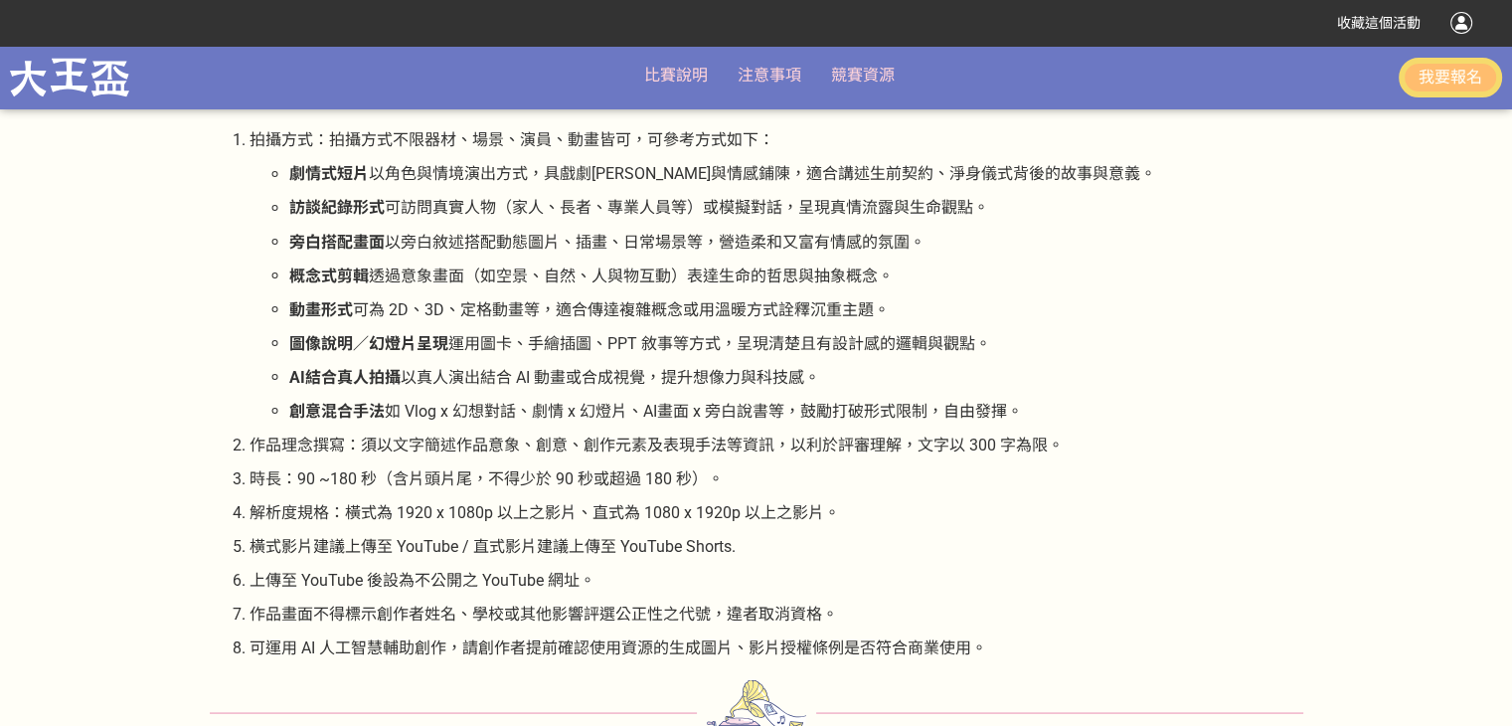
click at [249, 446] on li "作品理念撰寫：須以文字簡述作品意象、創意、創作元素及表現手法等資訊，以利於評審理解，文字以 300 字為限。" at bounding box center [776, 444] width 1054 height 24
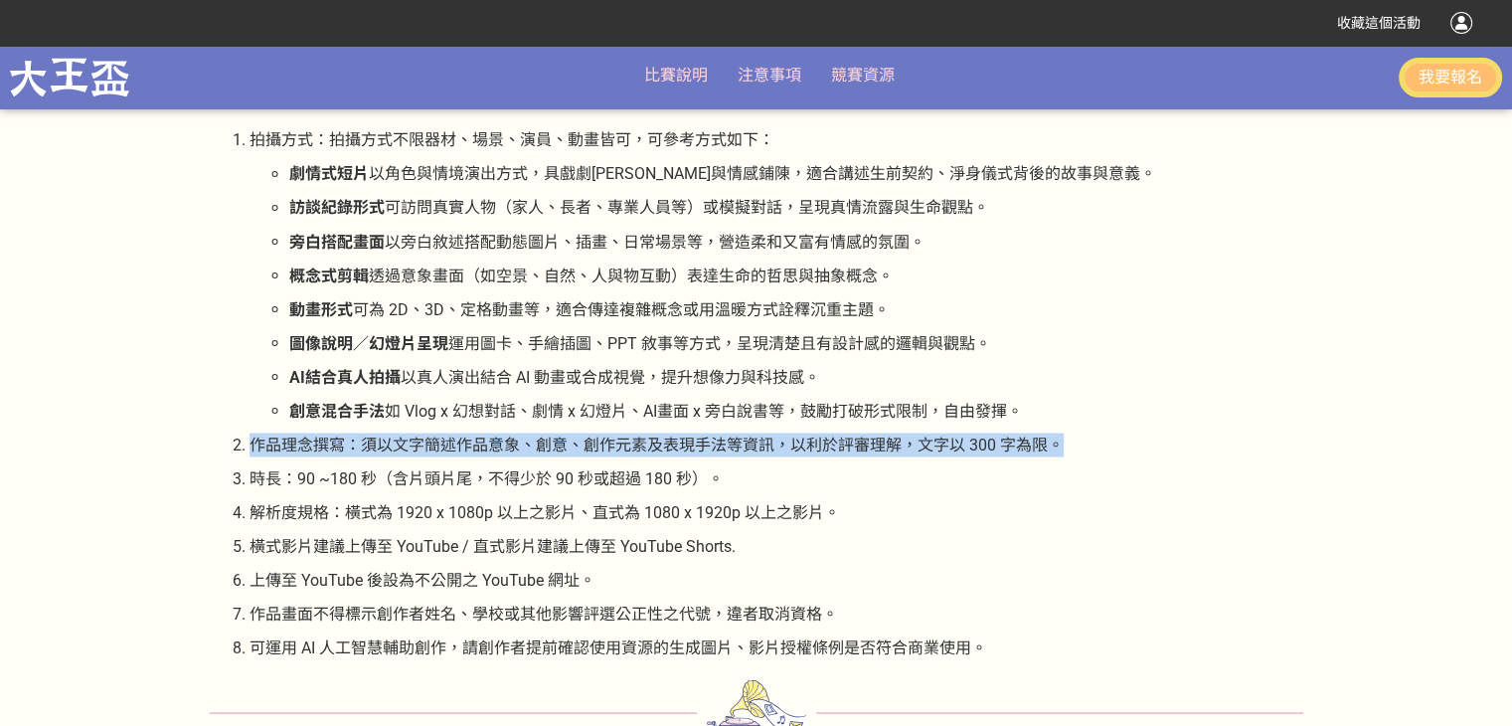
drag, startPoint x: 249, startPoint y: 439, endPoint x: 1060, endPoint y: 451, distance: 810.1
click at [1060, 451] on p "作品理念撰寫：須以文字簡述作品意象、創意、創作元素及表現手法等資訊，以利於評審理解，文字以 300 字為限。" at bounding box center [776, 444] width 1054 height 24
copy p "作品理念撰寫：須以文字簡述作品意象、創意、創作元素及表現手法等資訊，以利於評審理解，文字以 300 字為限。"
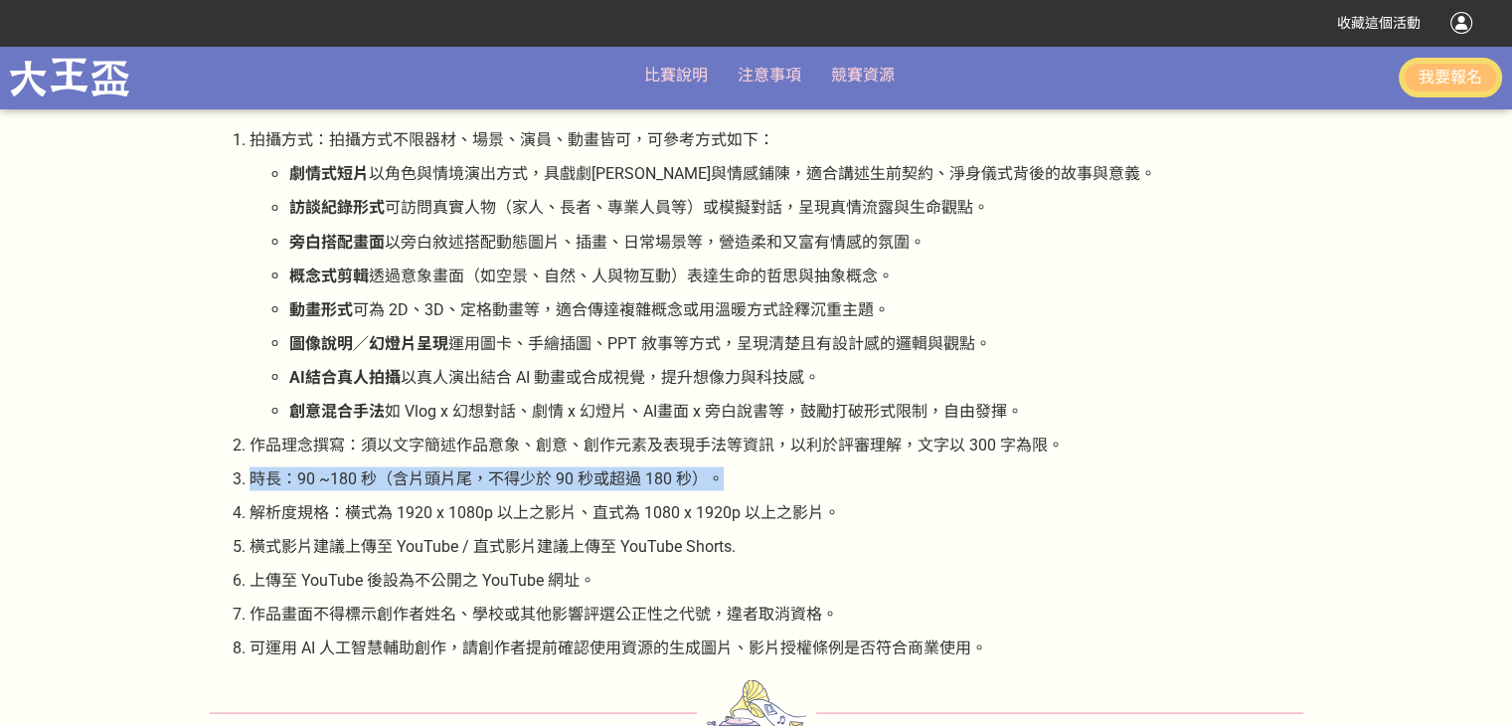
drag, startPoint x: 250, startPoint y: 474, endPoint x: 751, endPoint y: 476, distance: 500.9
click at [751, 476] on p "時長：90 ~180 秒（含片頭片尾，不得少於 90 秒或超過 180 秒）。" at bounding box center [776, 478] width 1054 height 24
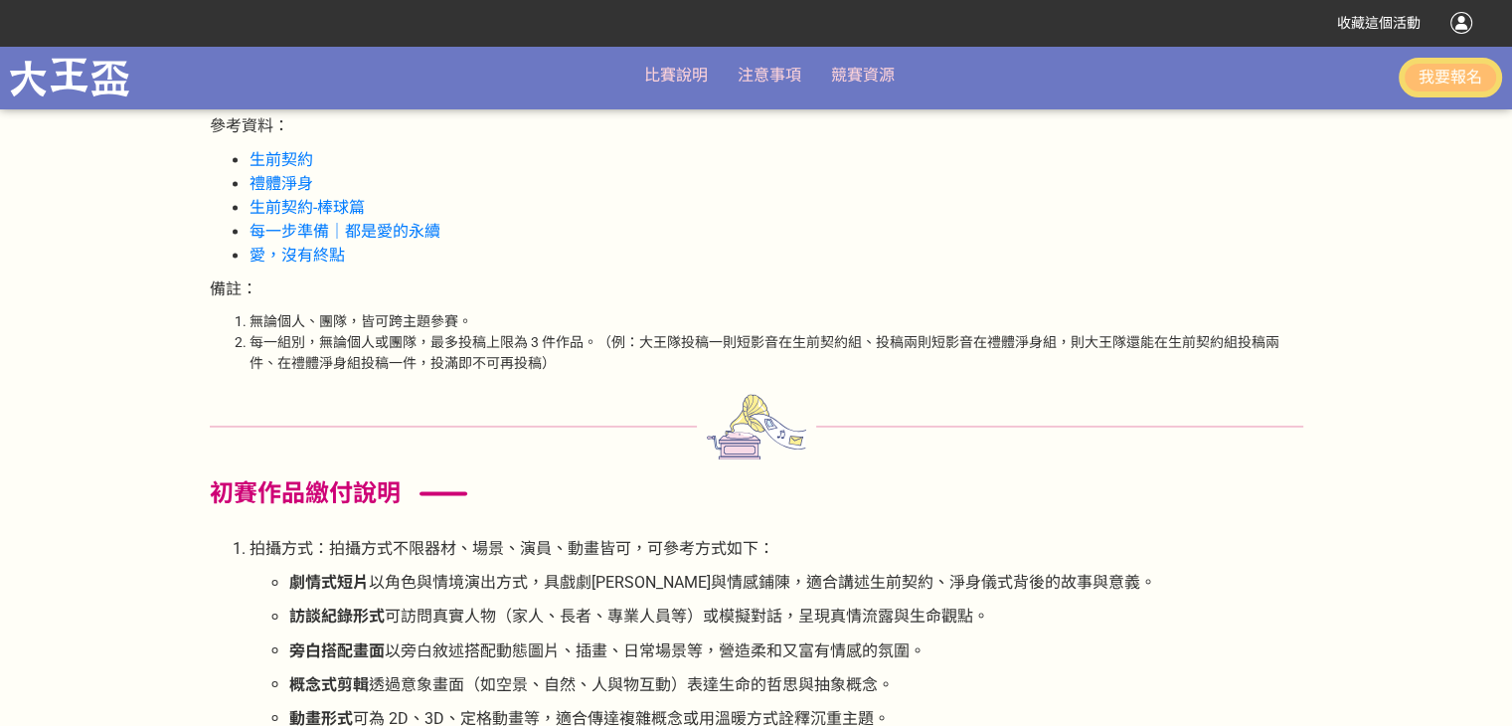
scroll to position [3140, 0]
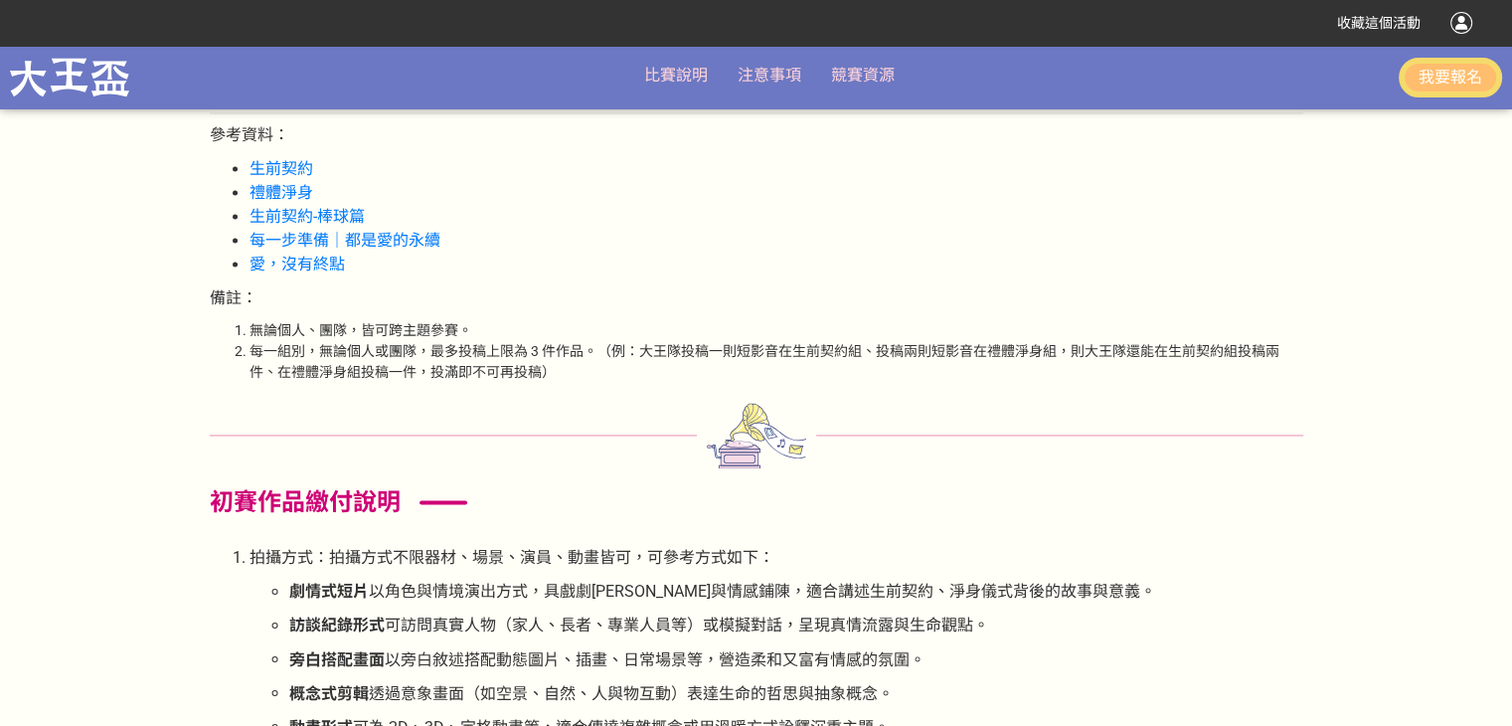
click at [1464, 73] on button "我要報名" at bounding box center [1449, 78] width 103 height 40
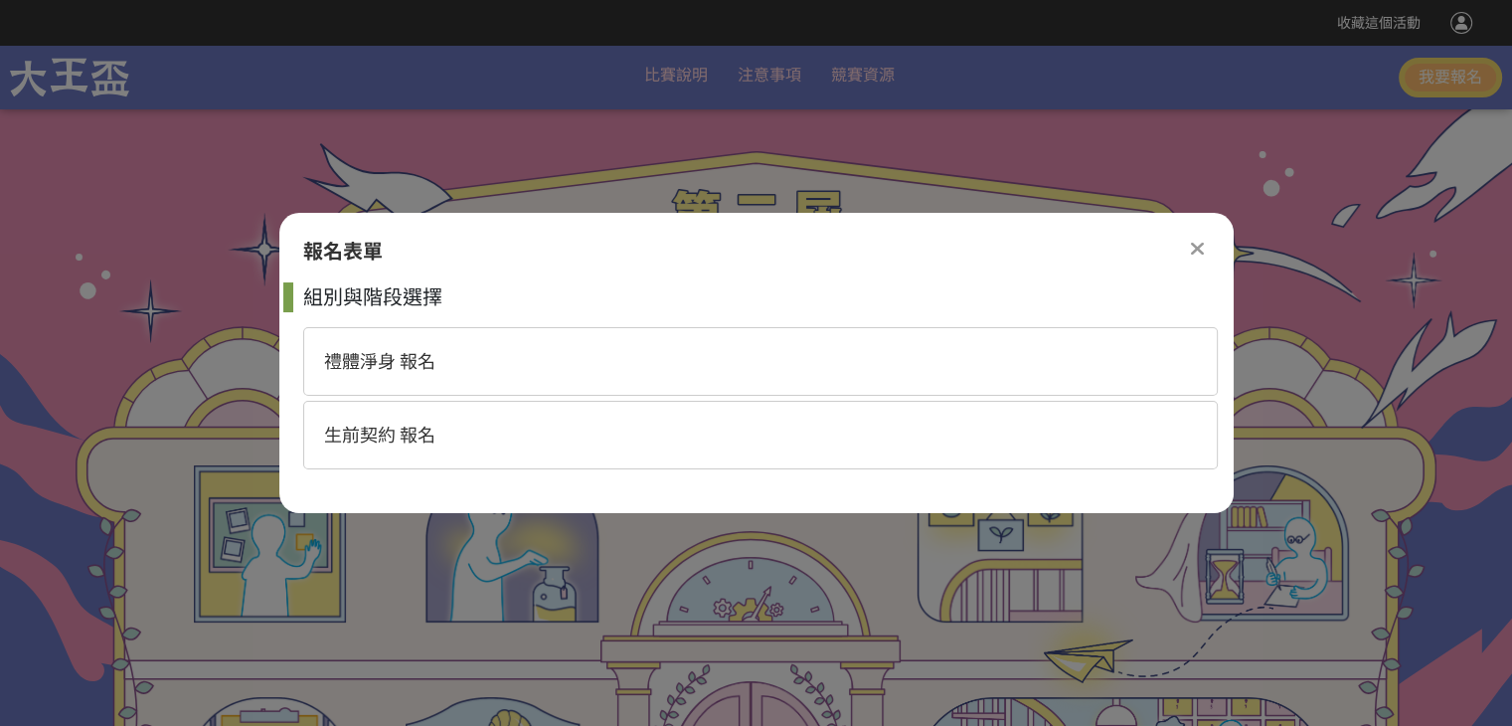
scroll to position [0, 0]
click at [411, 433] on span "生前契約 報名" at bounding box center [379, 434] width 111 height 21
select select "185365:185622"
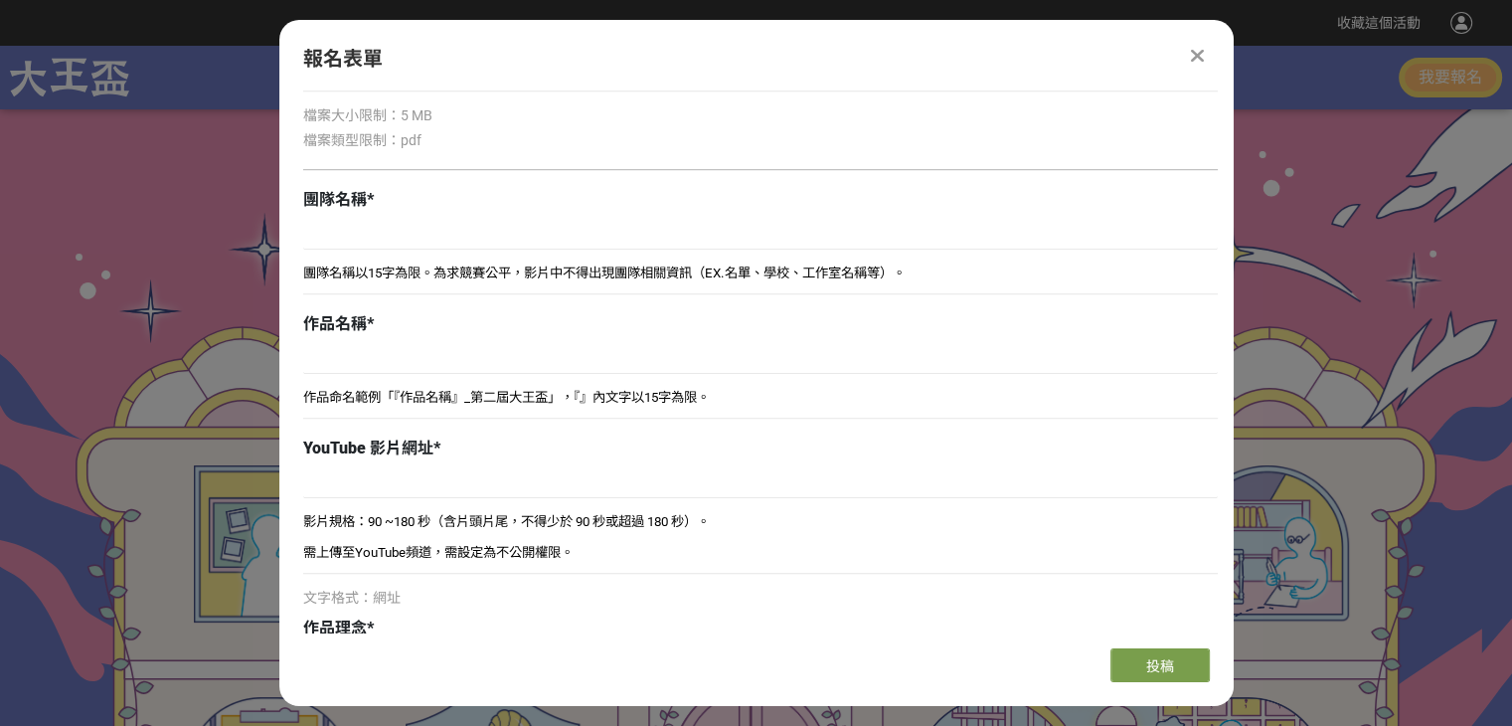
scroll to position [1539, 0]
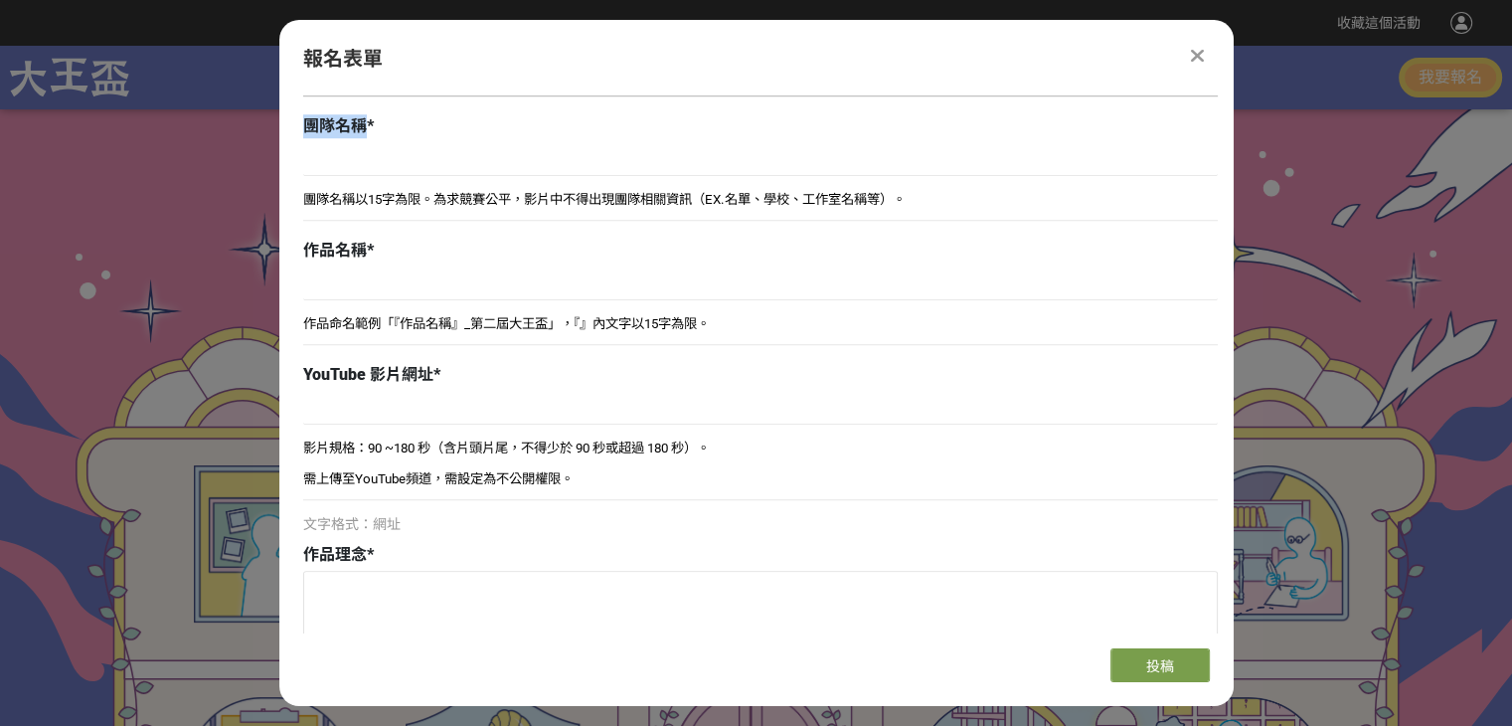
drag, startPoint x: 304, startPoint y: 127, endPoint x: 360, endPoint y: 129, distance: 55.7
click at [360, 129] on span "團隊名稱" at bounding box center [335, 125] width 64 height 19
drag, startPoint x: 306, startPoint y: 202, endPoint x: 434, endPoint y: 200, distance: 128.2
click at [434, 200] on span "團隊名稱以15字為限。為求競賽公平，影片中不得出現團隊相關資訊（EX.名單、學校、工作室名稱等）。" at bounding box center [604, 199] width 602 height 15
drag, startPoint x: 306, startPoint y: 251, endPoint x: 358, endPoint y: 248, distance: 51.8
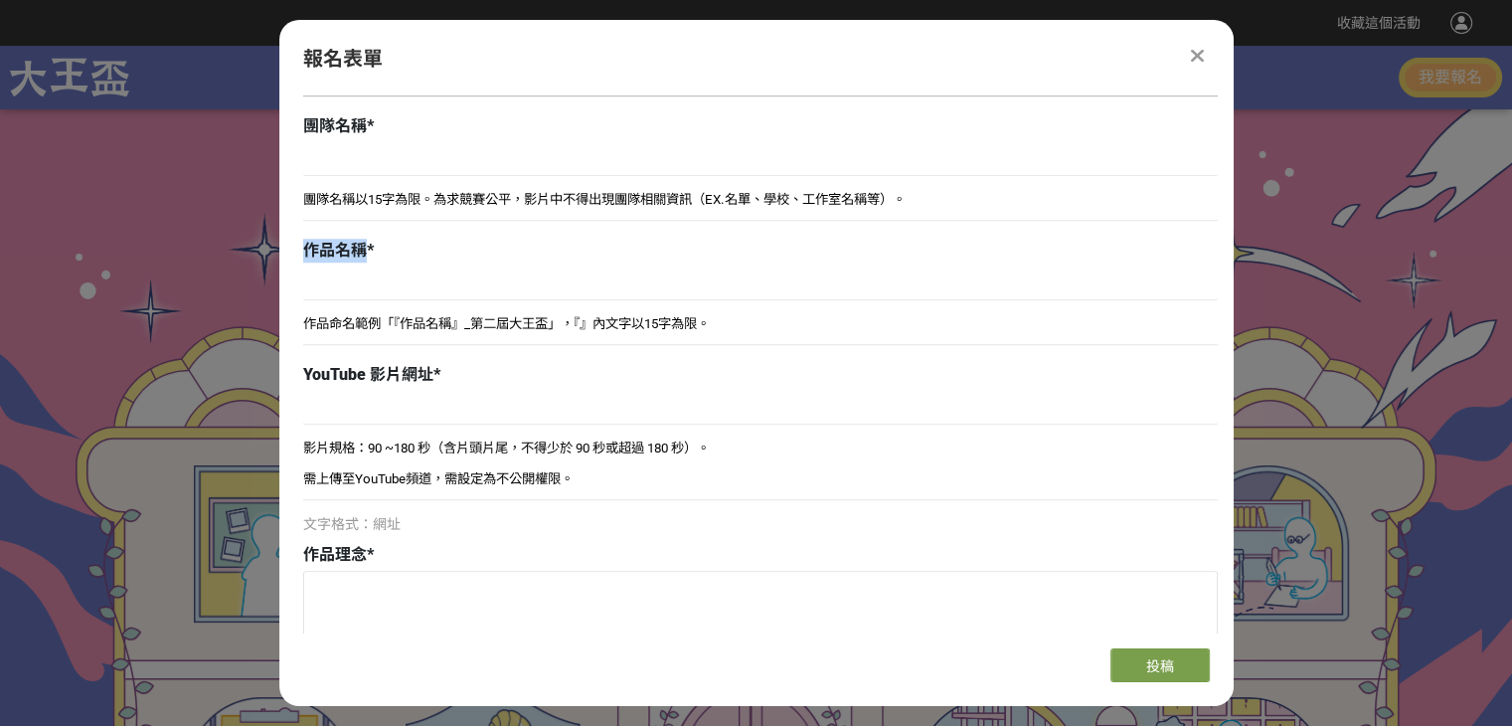
click at [358, 248] on span "作品名稱" at bounding box center [335, 250] width 64 height 19
click at [349, 318] on span "作品命名範例「『作品名稱』_第二屆大王盃」，『』內文字以15字為限。" at bounding box center [506, 323] width 407 height 15
drag, startPoint x: 306, startPoint y: 326, endPoint x: 741, endPoint y: 337, distance: 435.5
click at [741, 337] on div "作品命名範例「『作品名稱』_第二屆大王盃」，『』內文字以15字為限。" at bounding box center [760, 332] width 914 height 46
